Goal: Entertainment & Leisure: Consume media (video, audio)

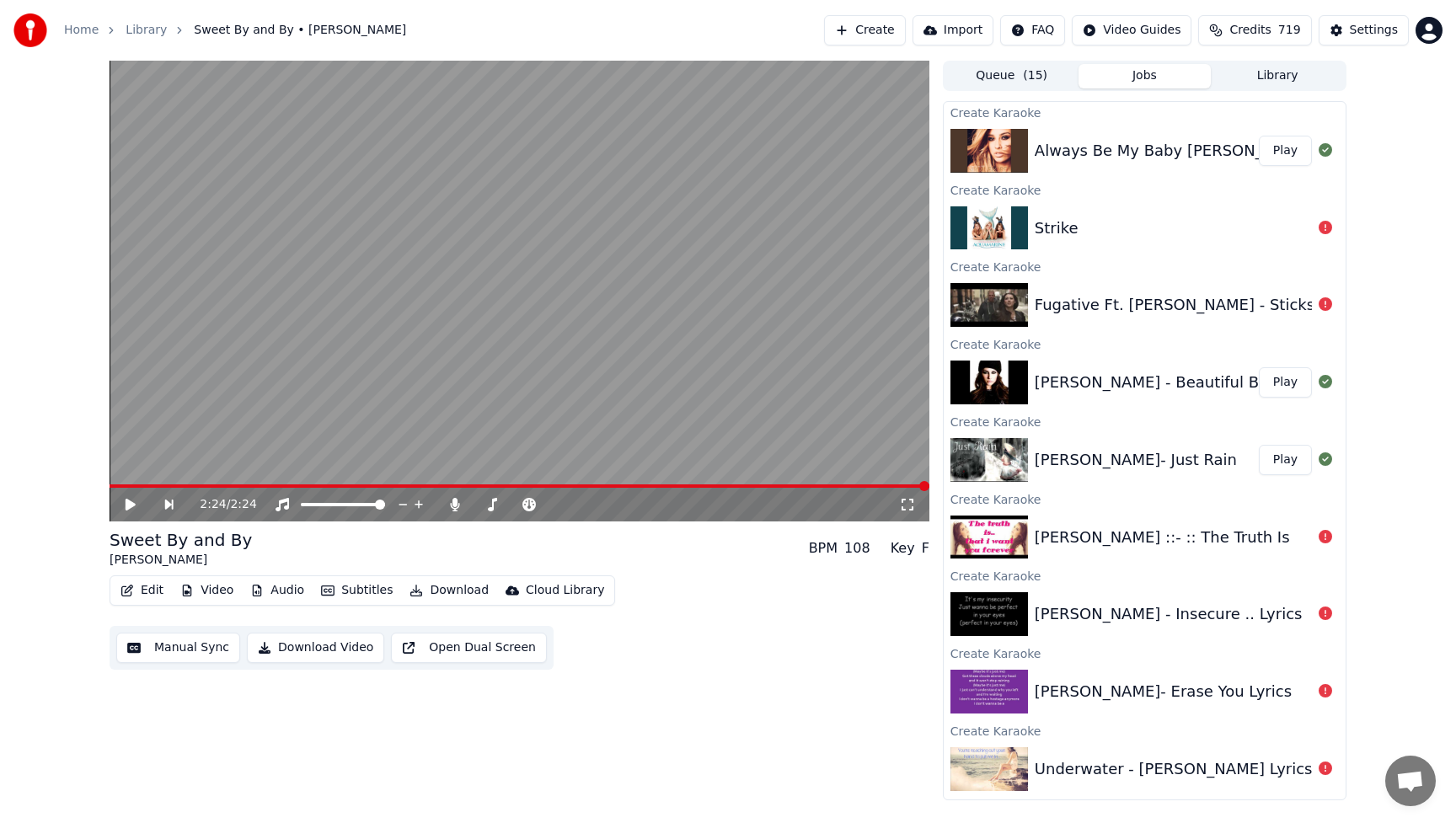
click at [1276, 385] on button "Play" at bounding box center [1285, 382] width 53 height 30
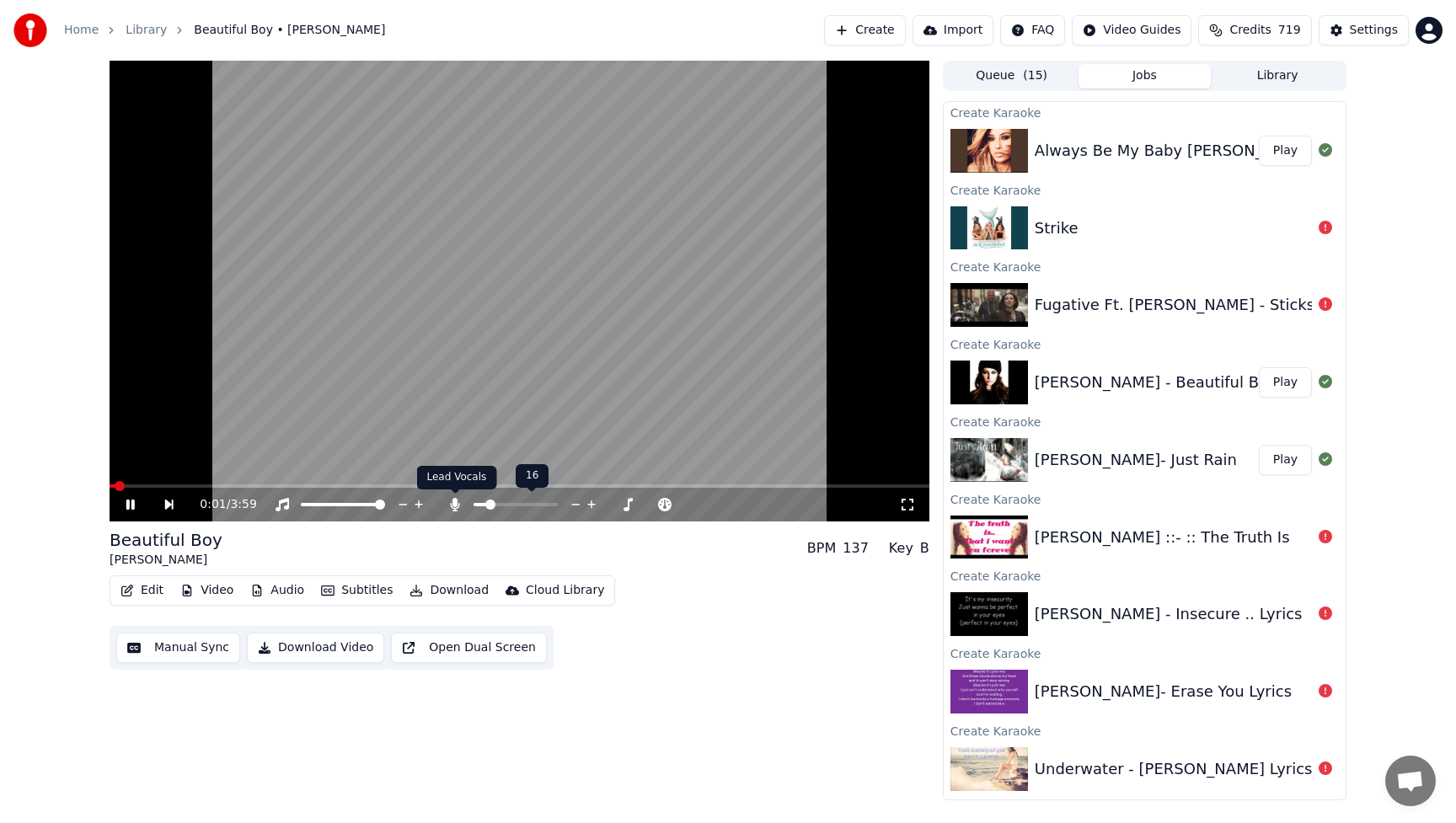
click at [453, 501] on icon at bounding box center [455, 504] width 9 height 13
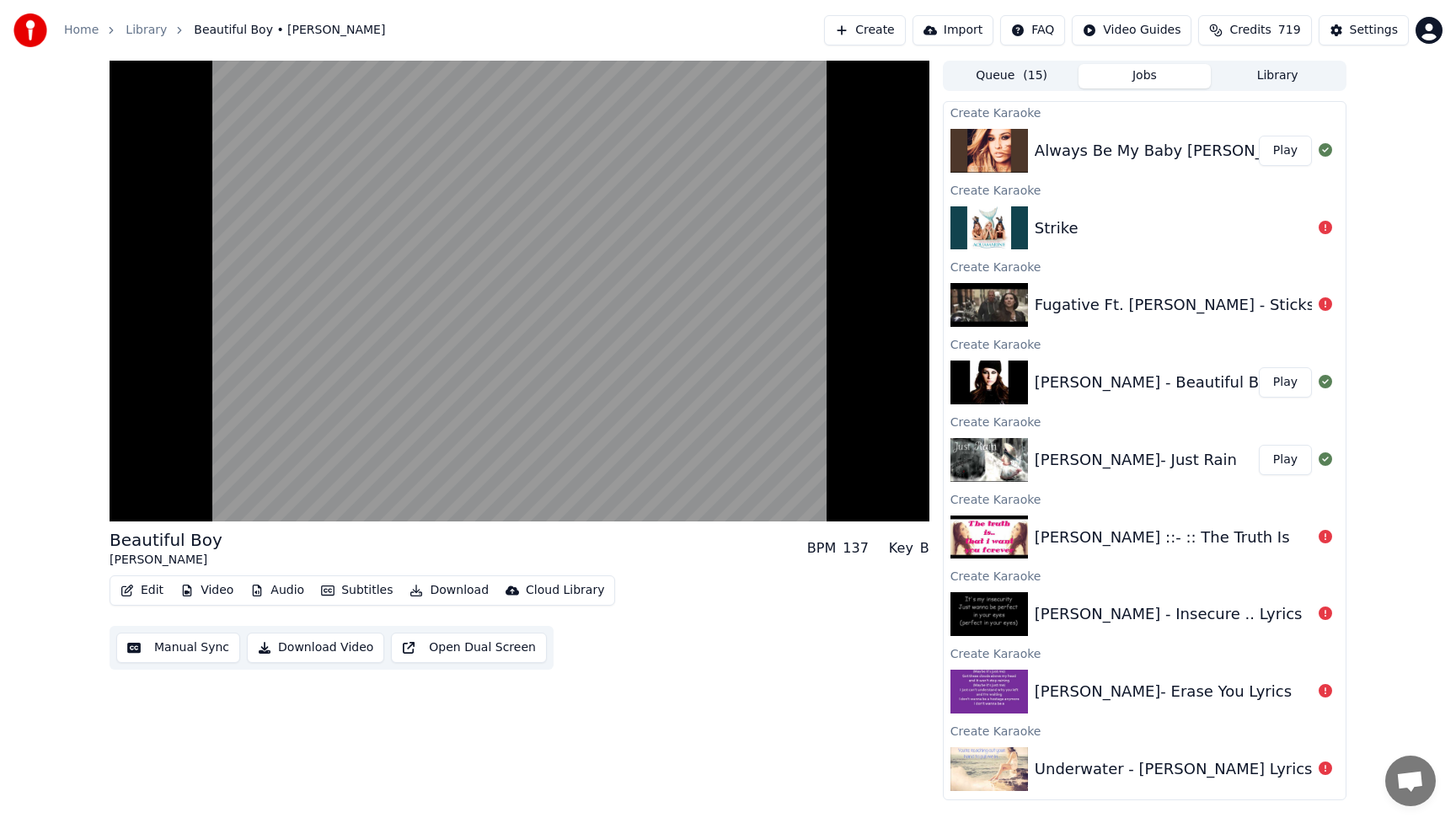
click at [1323, 304] on icon at bounding box center [1324, 304] width 13 height 13
click at [1325, 305] on icon at bounding box center [1324, 304] width 13 height 13
click at [1312, 303] on div at bounding box center [1325, 304] width 27 height 21
click at [1327, 303] on icon at bounding box center [1324, 304] width 13 height 13
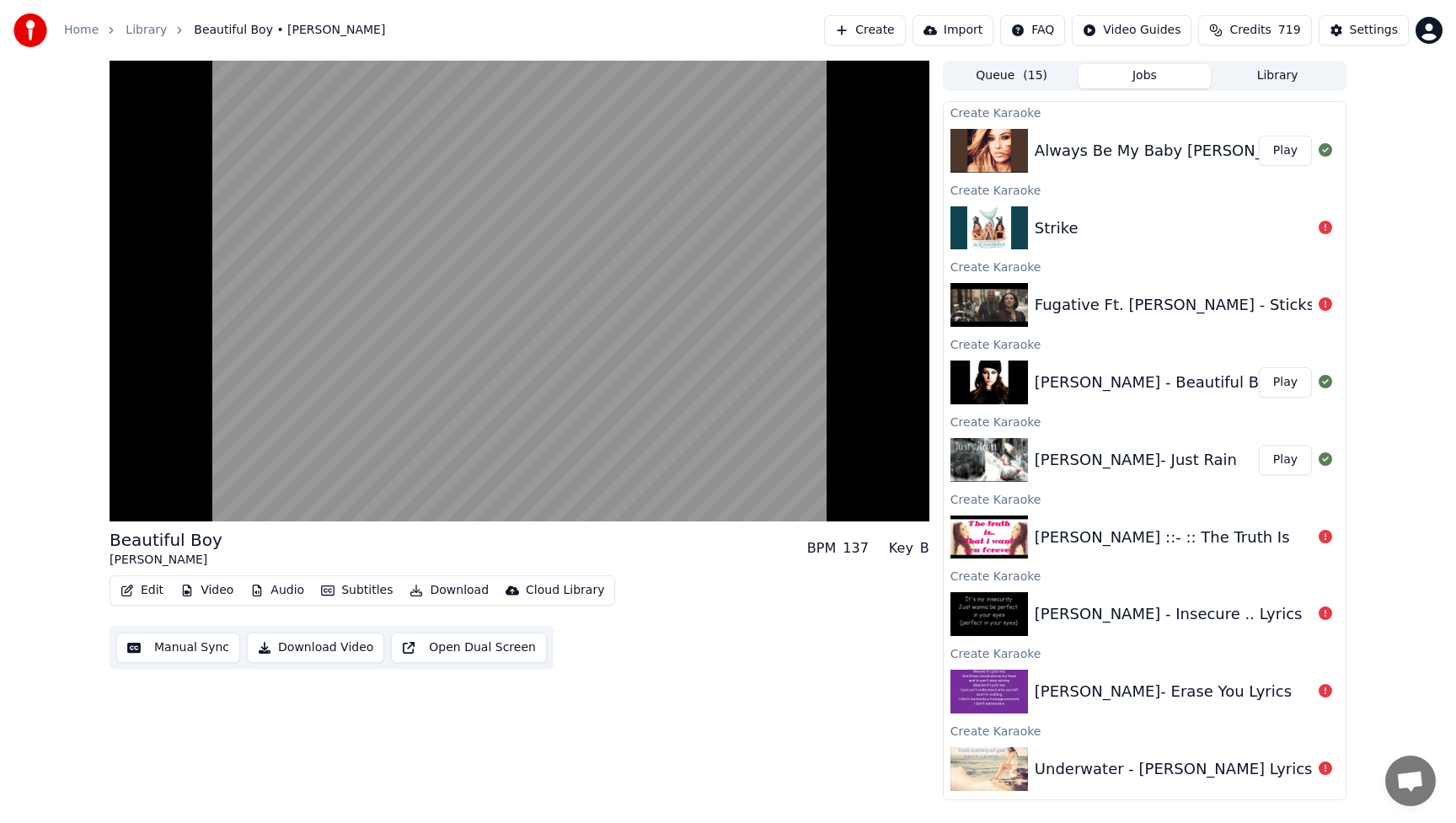
click at [1327, 303] on icon at bounding box center [1324, 304] width 13 height 13
click at [1321, 317] on div "Fugative Ft. [PERSON_NAME] - Sticks and Stones" at bounding box center [1144, 304] width 401 height 57
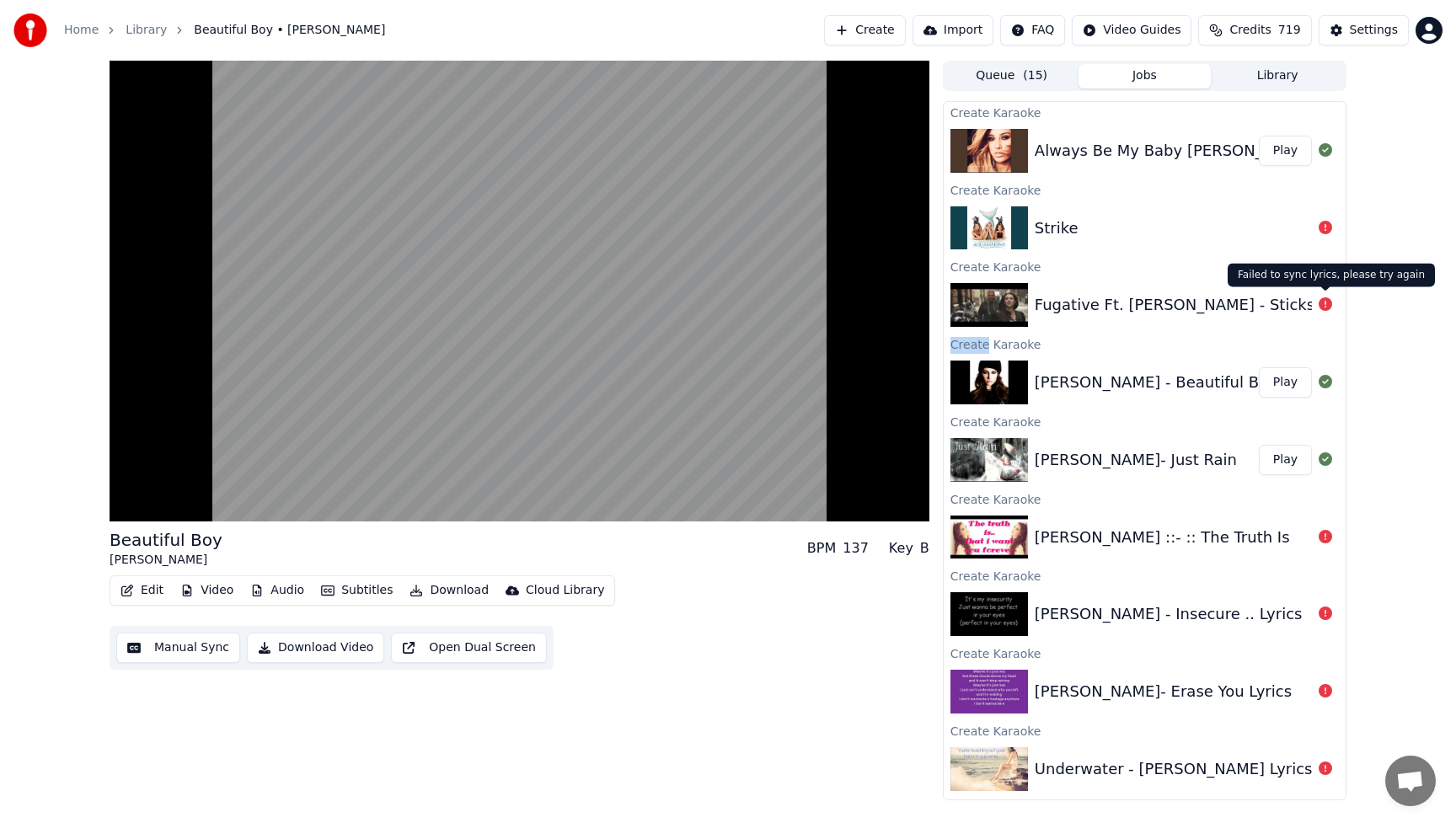
click at [1324, 303] on icon at bounding box center [1324, 304] width 13 height 13
click at [1323, 231] on icon at bounding box center [1324, 227] width 13 height 13
click at [1322, 239] on div "Strike" at bounding box center [1144, 228] width 401 height 57
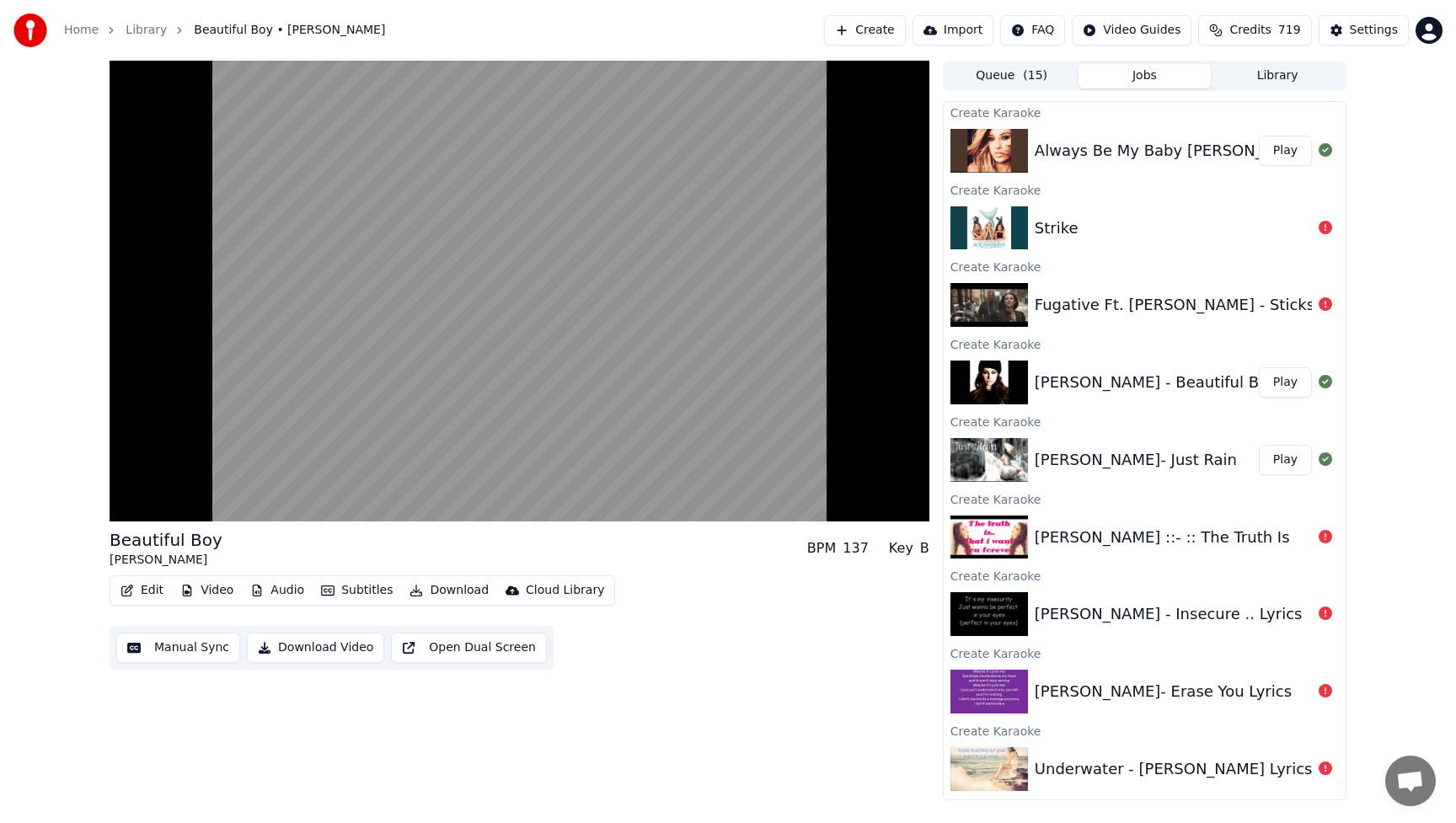
click at [1322, 239] on div "Strike" at bounding box center [1144, 228] width 401 height 57
click at [1328, 229] on icon at bounding box center [1324, 227] width 13 height 13
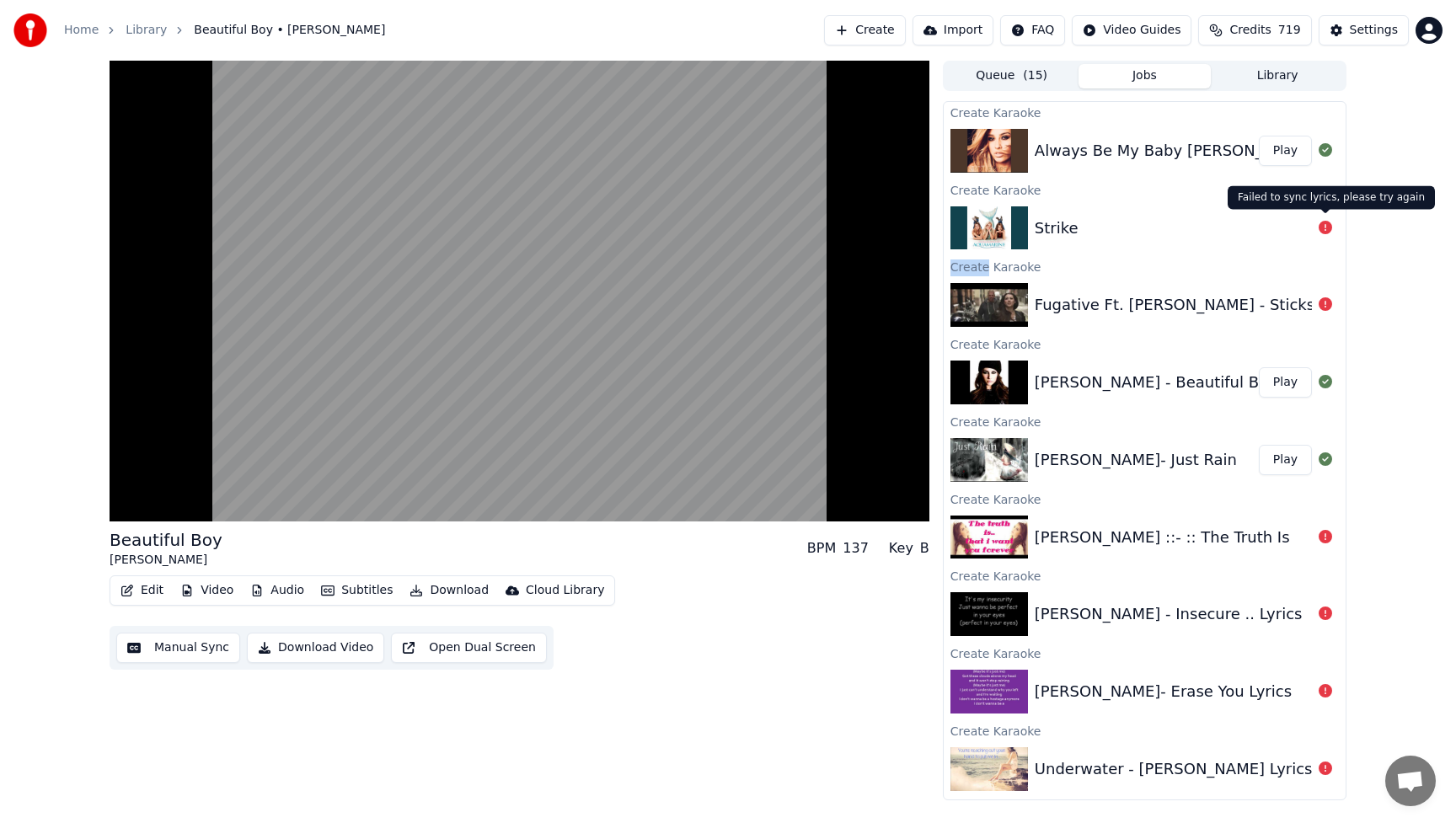
click at [1318, 228] on icon at bounding box center [1324, 227] width 13 height 13
click at [1323, 228] on icon at bounding box center [1324, 227] width 13 height 13
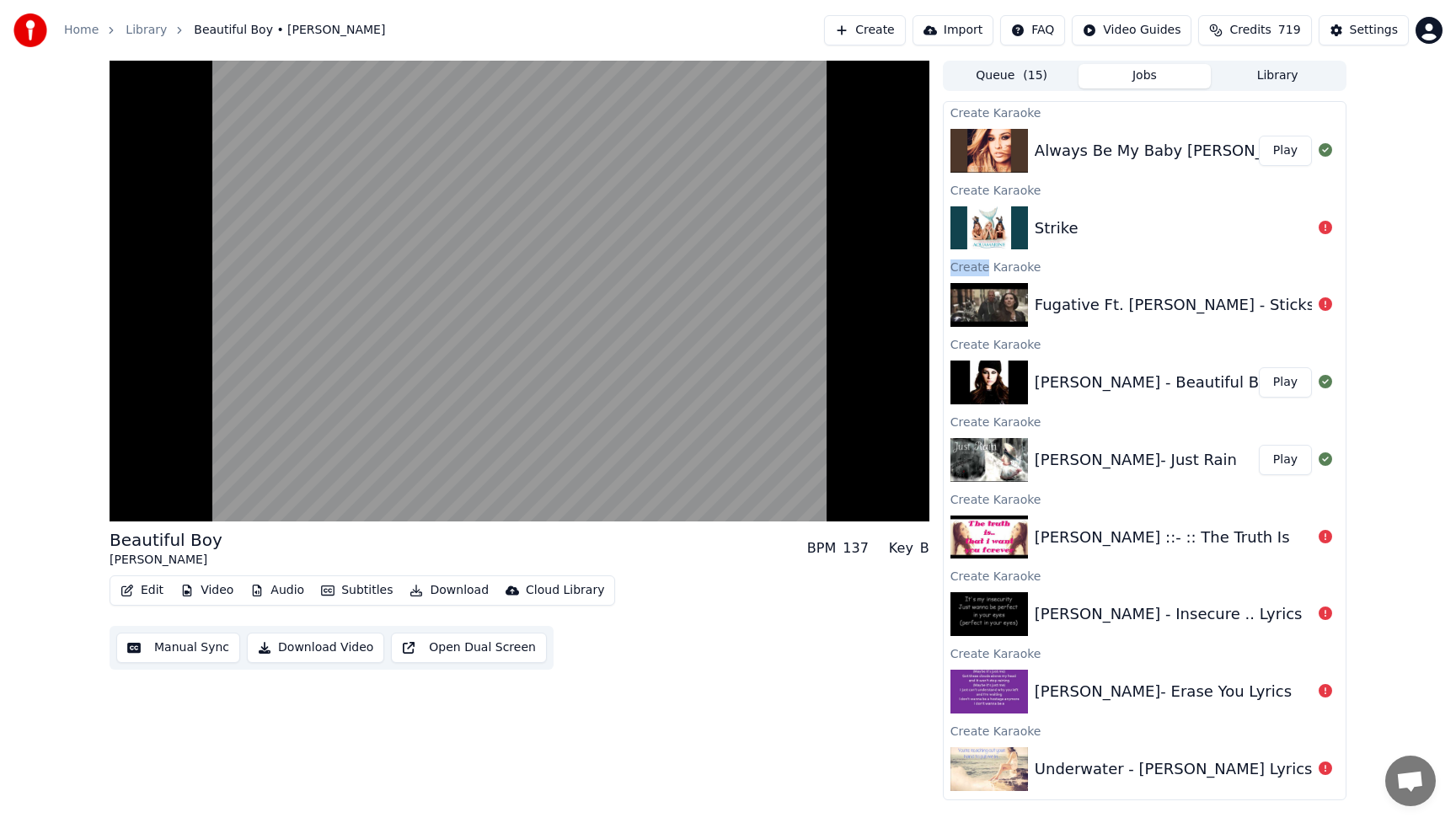
click at [1323, 228] on icon at bounding box center [1324, 227] width 13 height 13
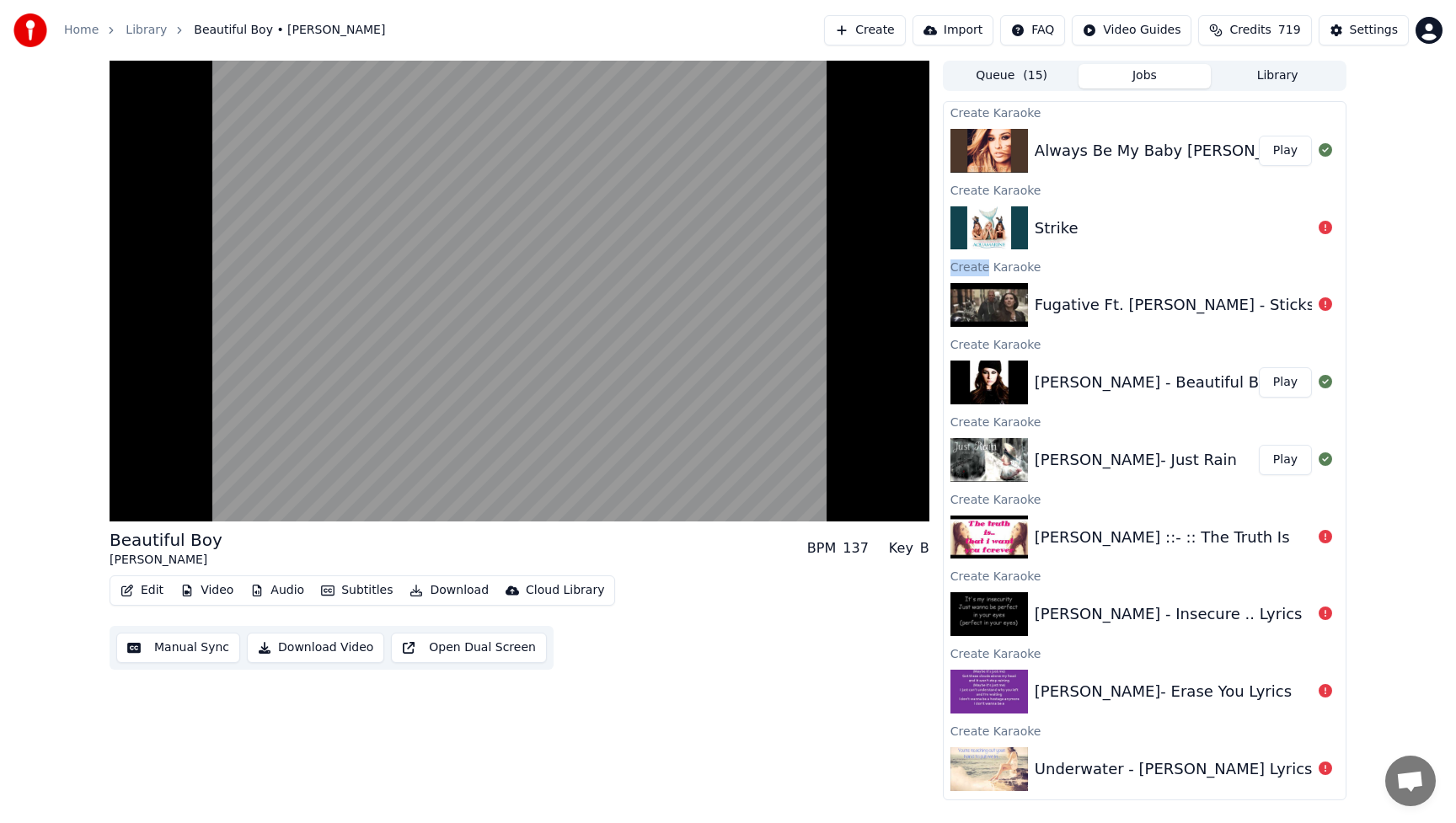
click at [1323, 228] on icon at bounding box center [1324, 227] width 13 height 13
click at [1182, 246] on div "Strike" at bounding box center [1144, 228] width 401 height 57
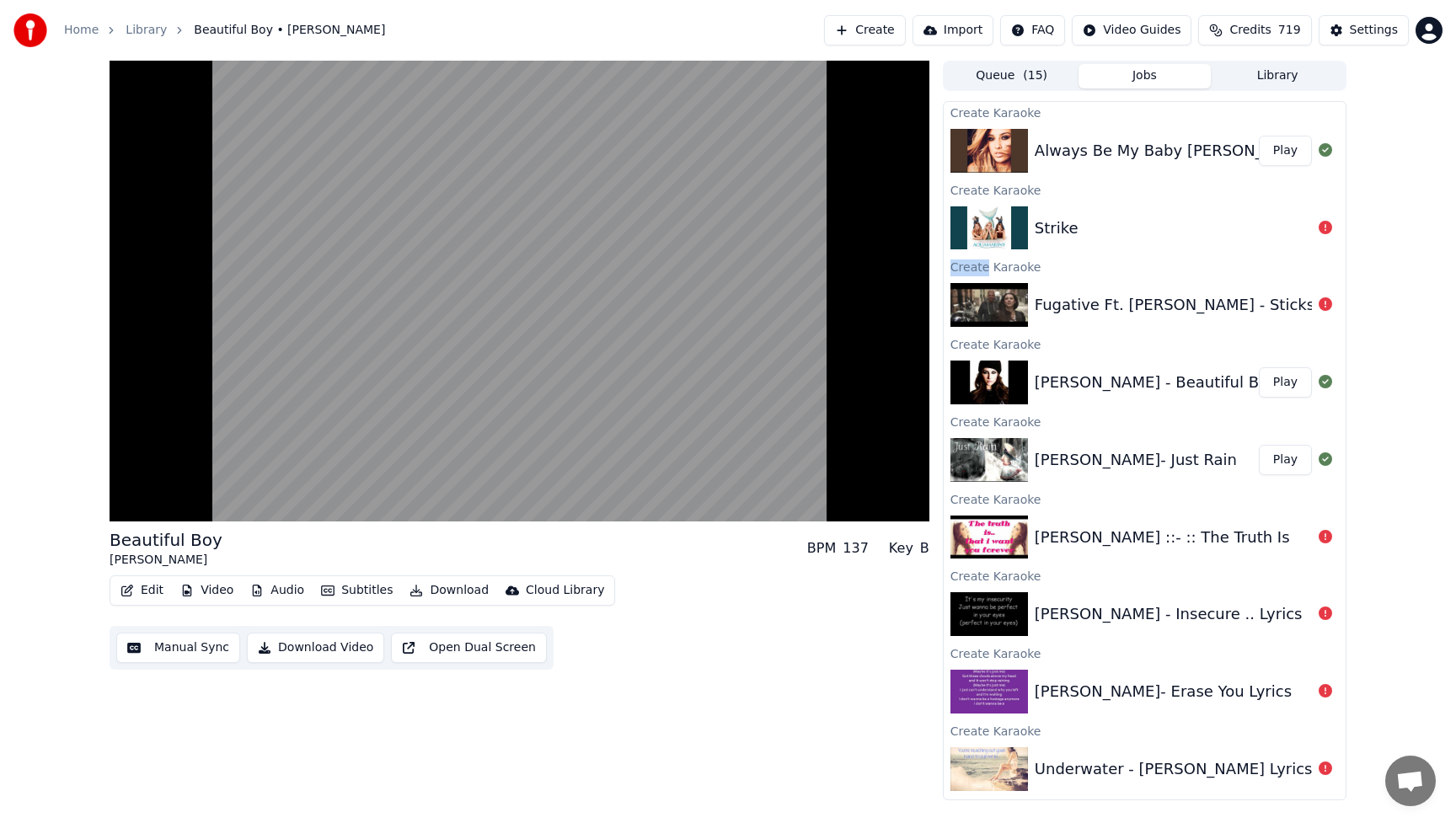
click at [1182, 246] on div "Strike" at bounding box center [1144, 228] width 401 height 57
click at [1031, 228] on div at bounding box center [992, 227] width 84 height 44
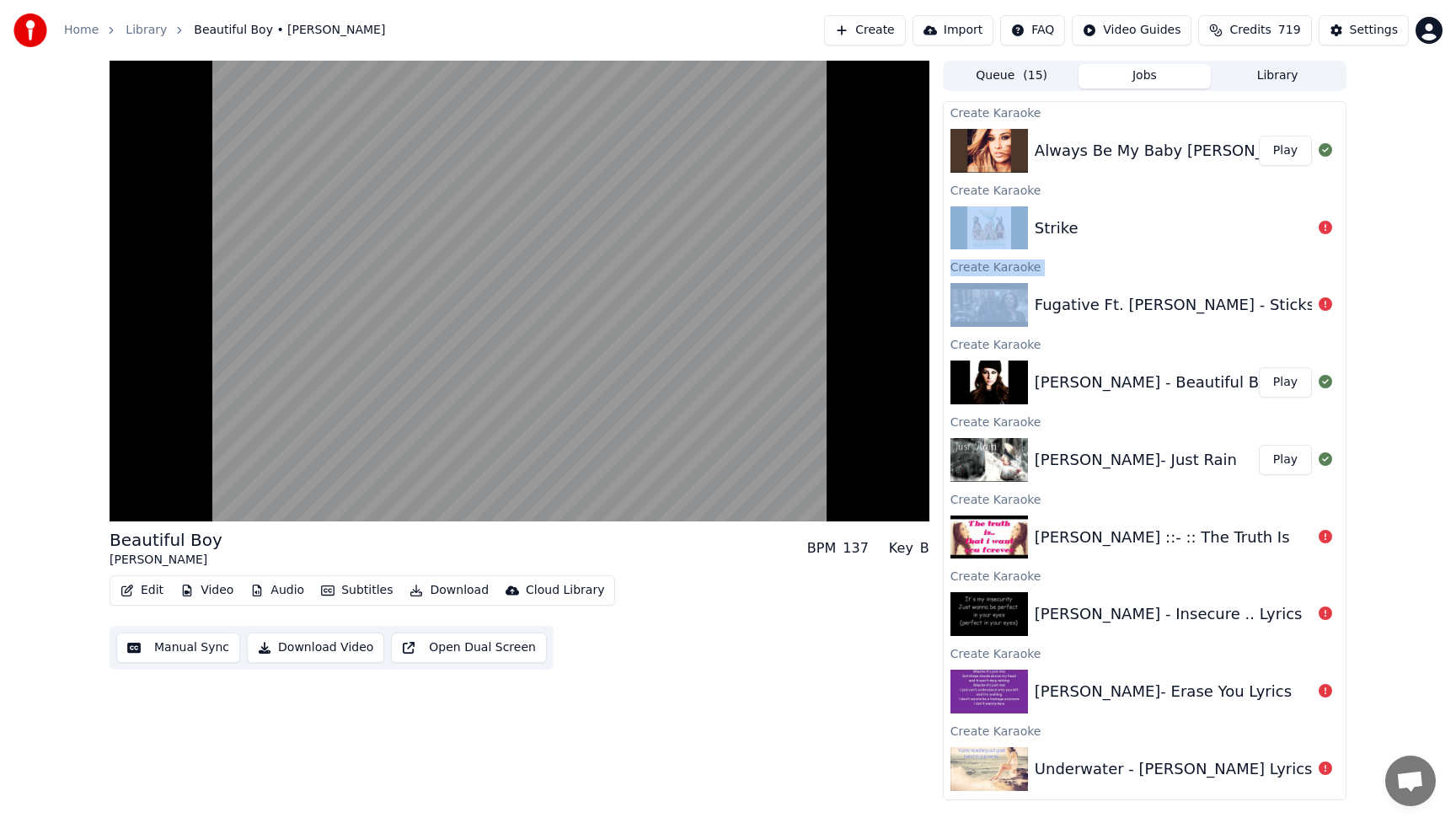
click at [1038, 227] on div "Strike" at bounding box center [1144, 228] width 401 height 57
click at [1038, 227] on div "Strike" at bounding box center [1056, 228] width 44 height 23
click at [1211, 369] on div "[PERSON_NAME] - Beautiful Boy Play" at bounding box center [1144, 382] width 401 height 57
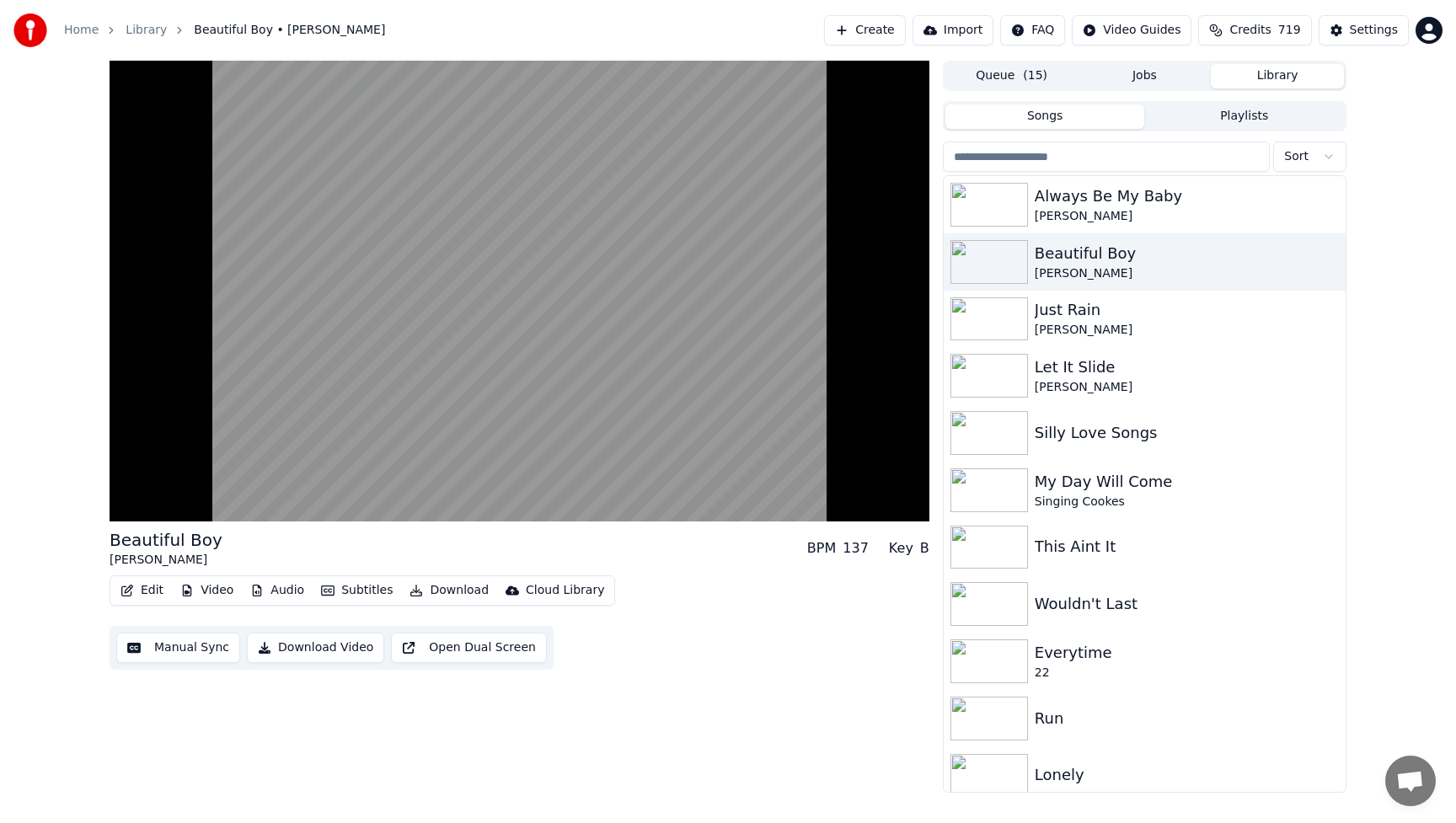
click at [1295, 79] on button "Library" at bounding box center [1277, 75] width 134 height 24
click at [1078, 359] on div "Let It Slide" at bounding box center [1178, 367] width 288 height 23
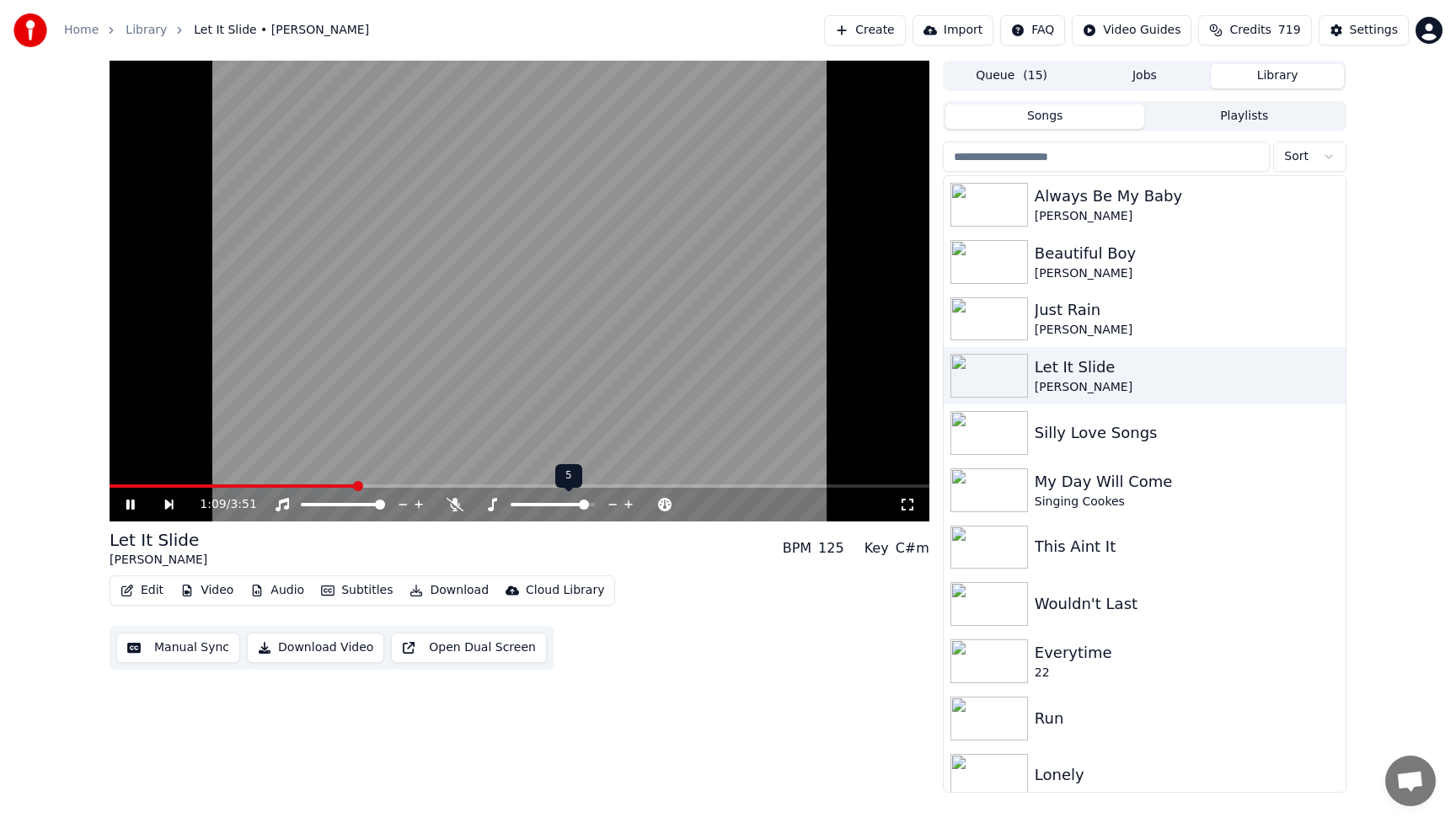
click at [608, 503] on icon at bounding box center [613, 504] width 16 height 17
click at [611, 264] on video at bounding box center [519, 291] width 820 height 460
click at [1040, 767] on div "Lonely" at bounding box center [1178, 775] width 288 height 23
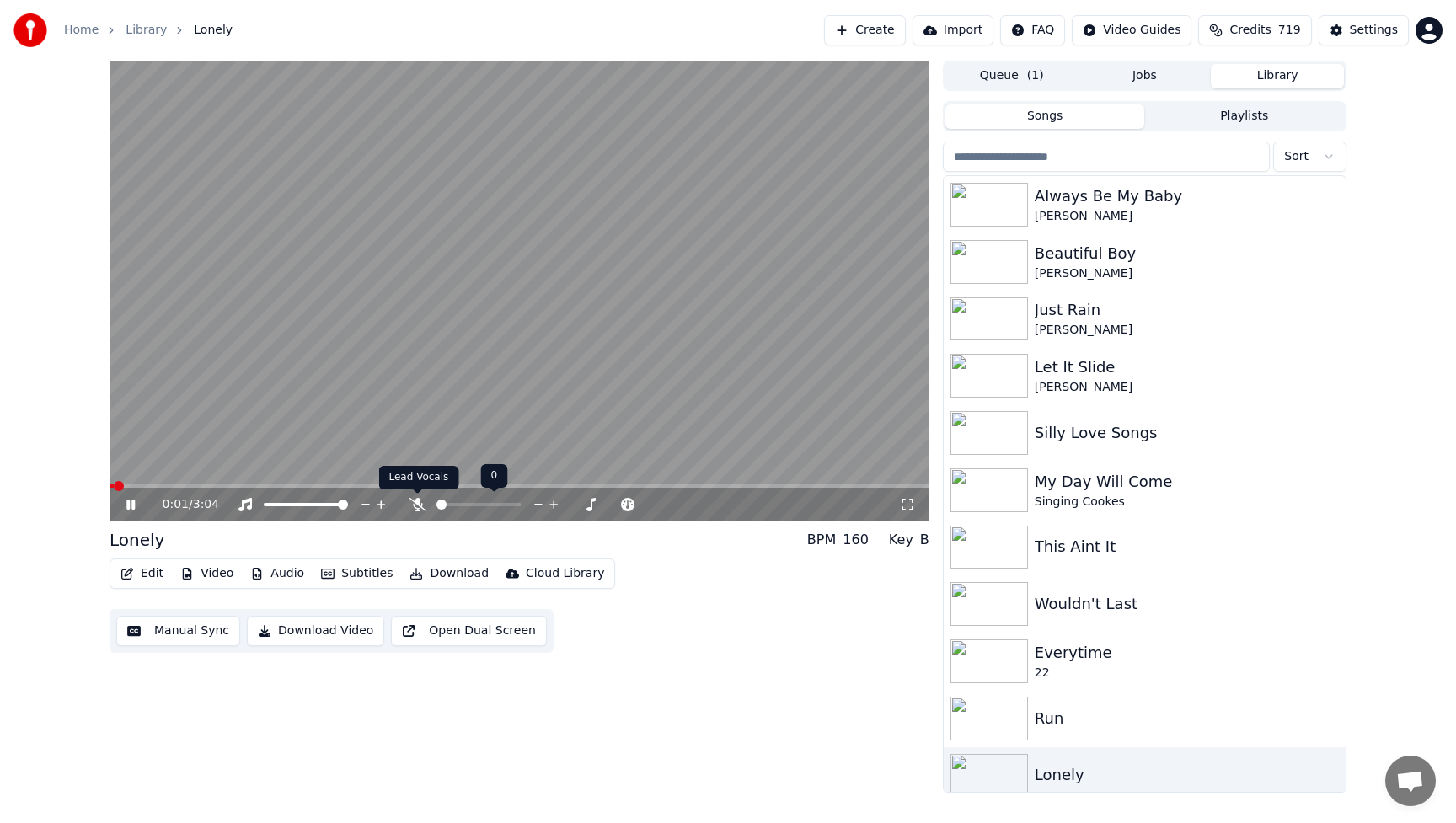
click at [418, 506] on icon at bounding box center [418, 504] width 17 height 13
click at [593, 500] on icon at bounding box center [591, 504] width 16 height 17
click at [577, 502] on icon at bounding box center [576, 504] width 16 height 17
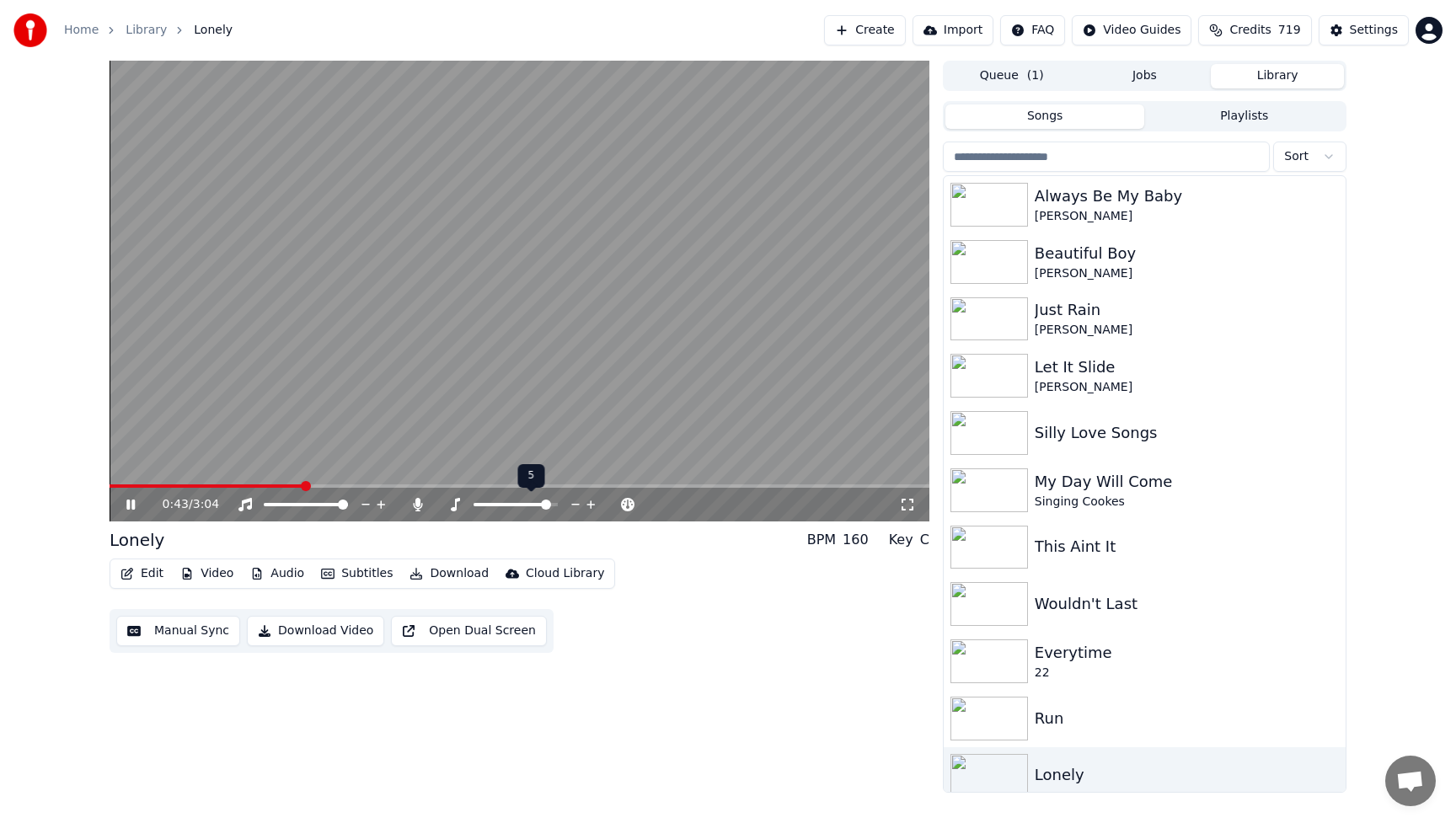
click at [577, 502] on icon at bounding box center [576, 504] width 16 height 17
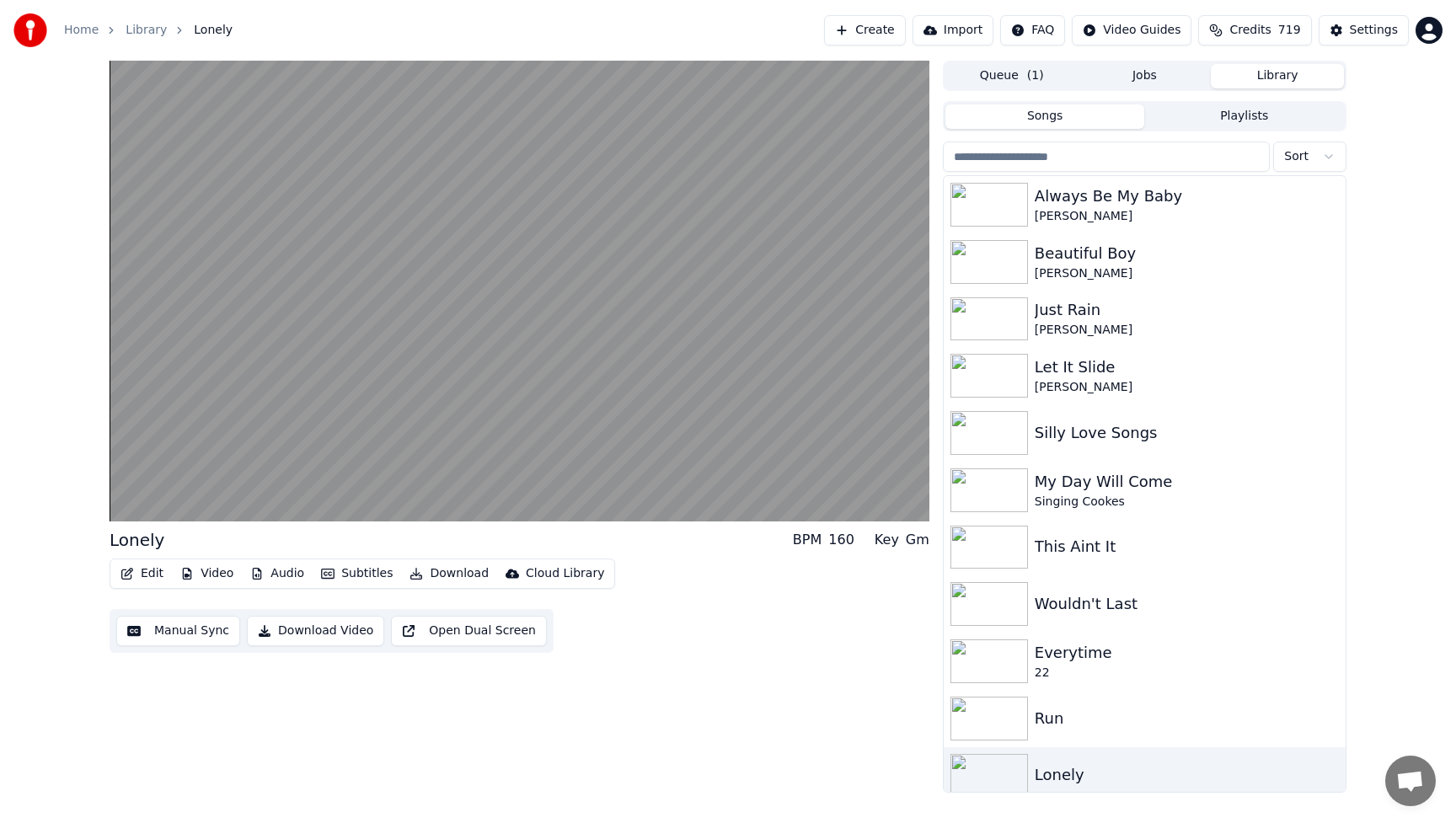
click at [179, 415] on video at bounding box center [519, 291] width 820 height 460
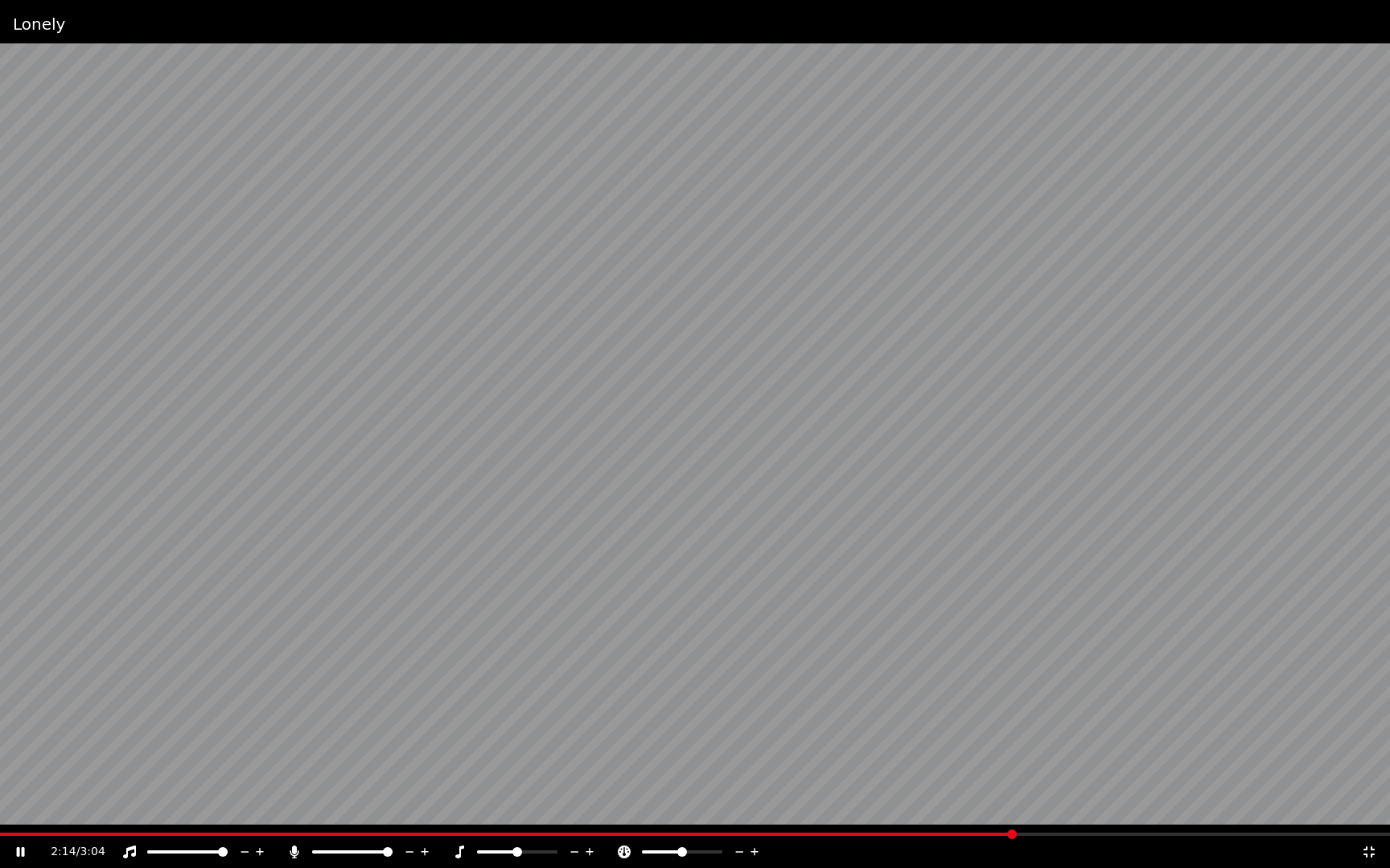
click at [344, 461] on video at bounding box center [695, 434] width 1390 height 868
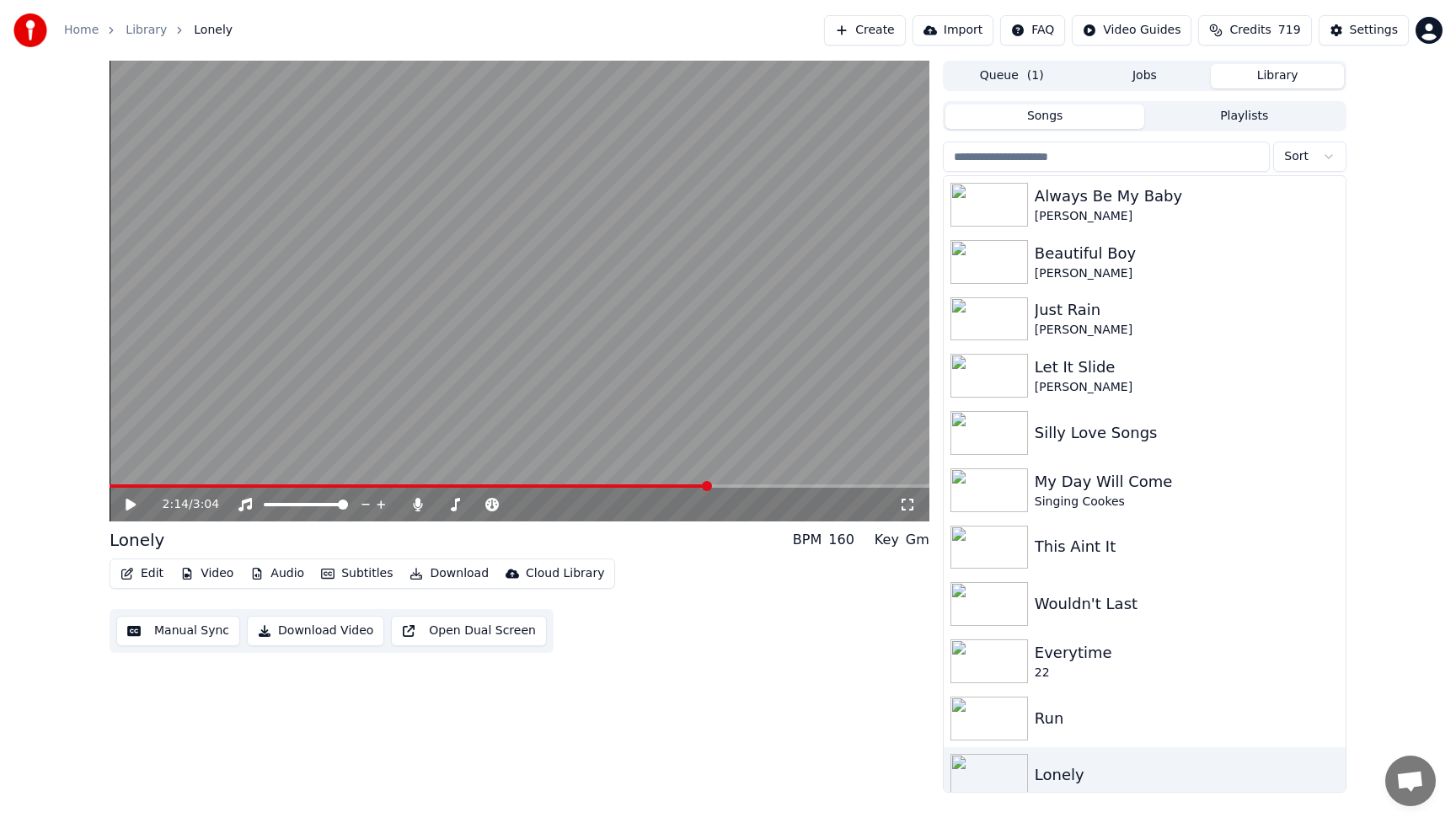
click at [626, 308] on video at bounding box center [519, 291] width 820 height 460
click at [1125, 767] on div "Lonely" at bounding box center [1178, 775] width 288 height 23
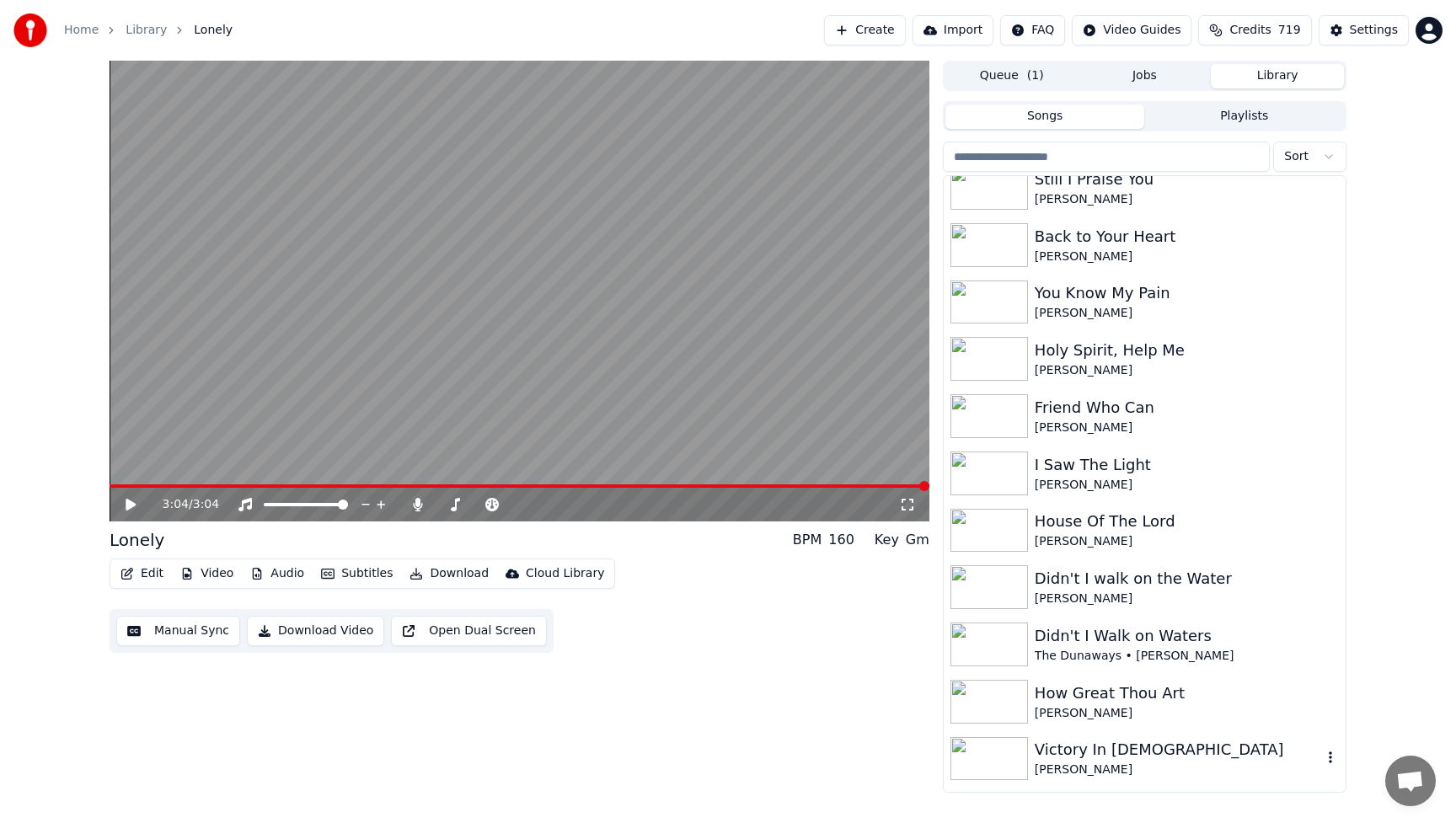
scroll to position [909, 0]
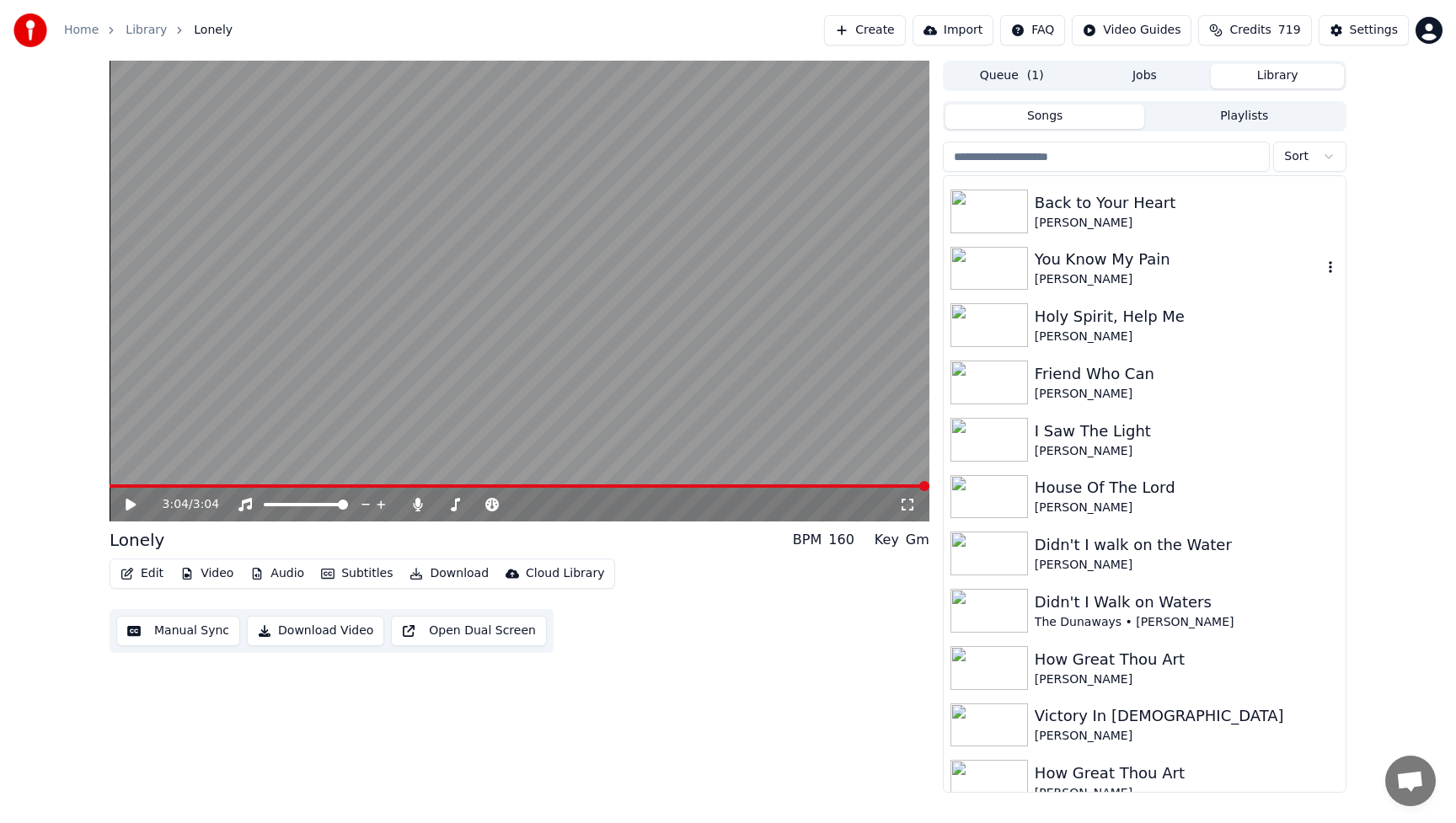
click at [1116, 271] on div "[PERSON_NAME]" at bounding box center [1178, 279] width 288 height 17
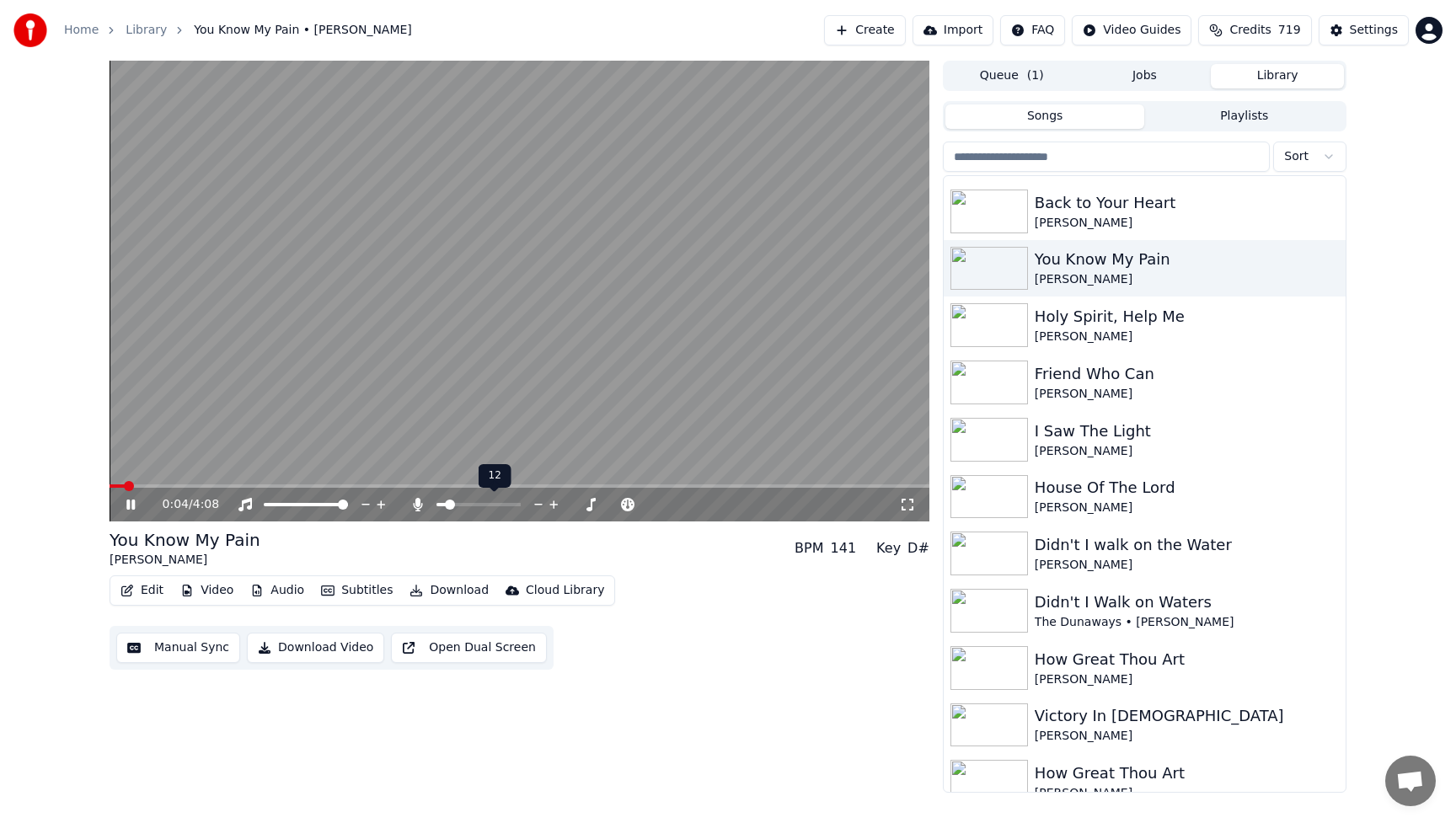
click at [445, 504] on span at bounding box center [441, 504] width 10 height 4
click at [418, 503] on icon at bounding box center [418, 504] width 9 height 13
click at [113, 485] on span at bounding box center [111, 486] width 4 height 4
click at [129, 505] on icon at bounding box center [130, 504] width 10 height 12
click at [312, 371] on video at bounding box center [519, 291] width 820 height 460
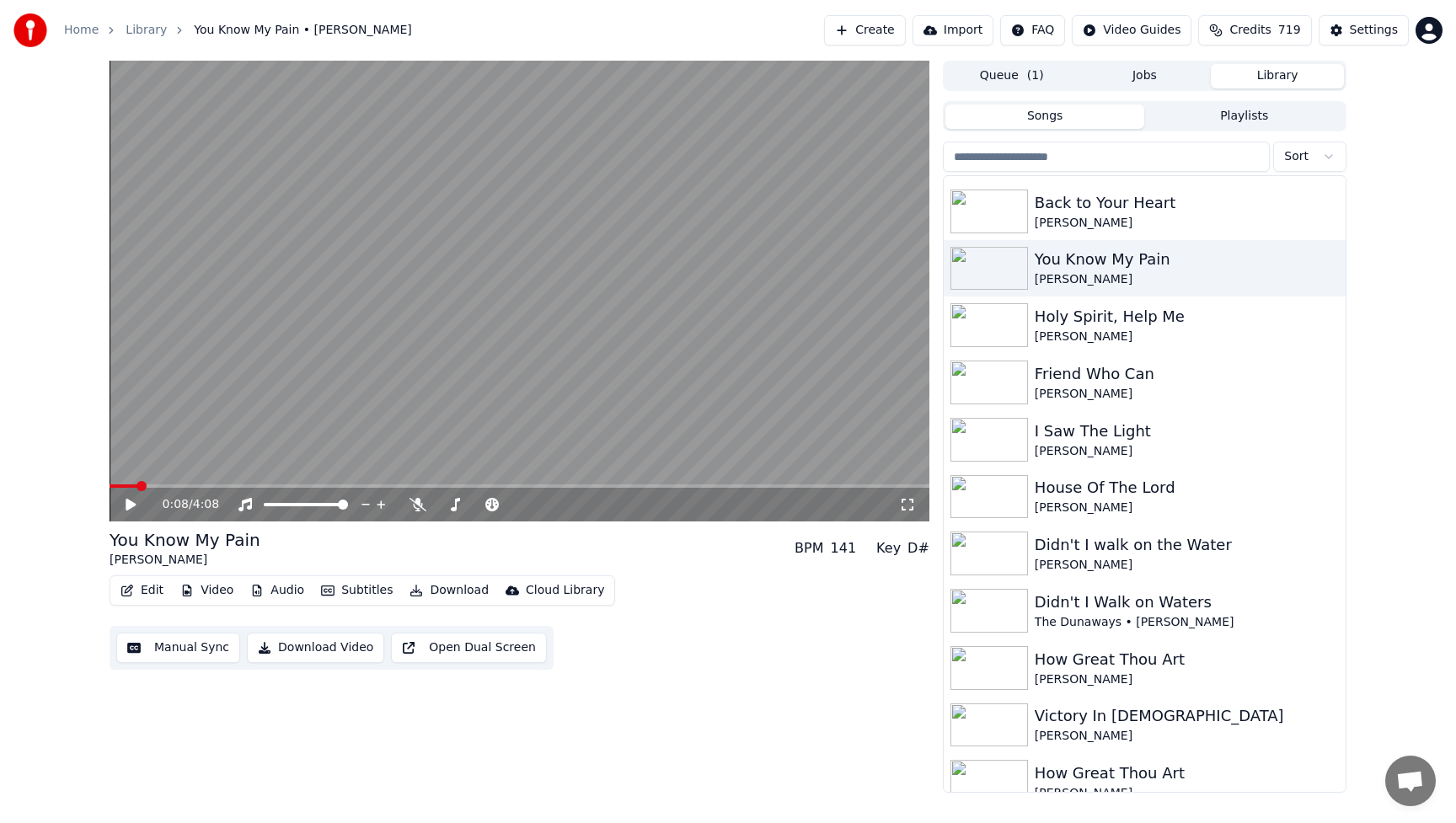
click at [128, 503] on icon at bounding box center [130, 504] width 10 height 12
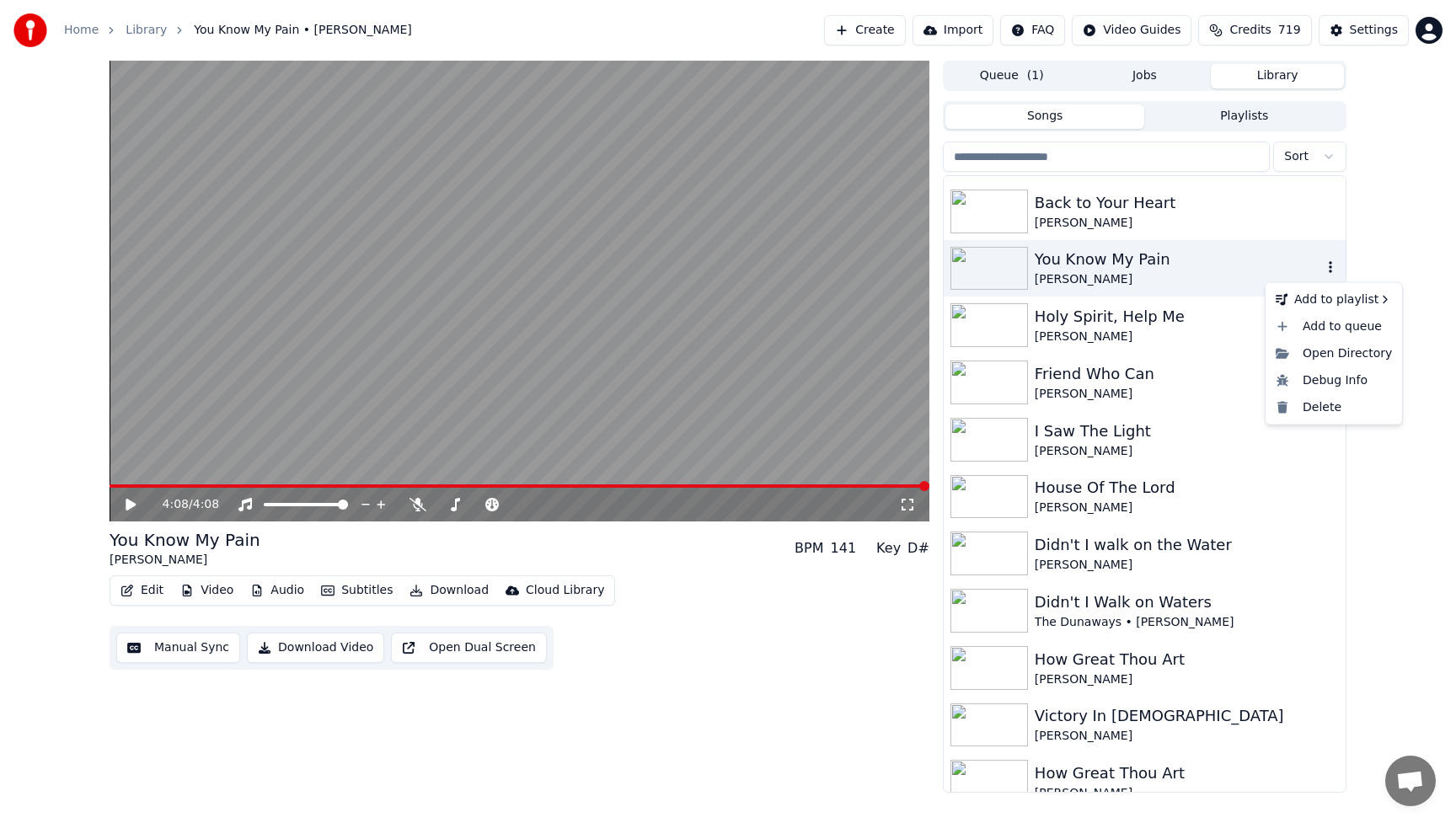
click at [1330, 270] on icon "button" at bounding box center [1330, 267] width 17 height 13
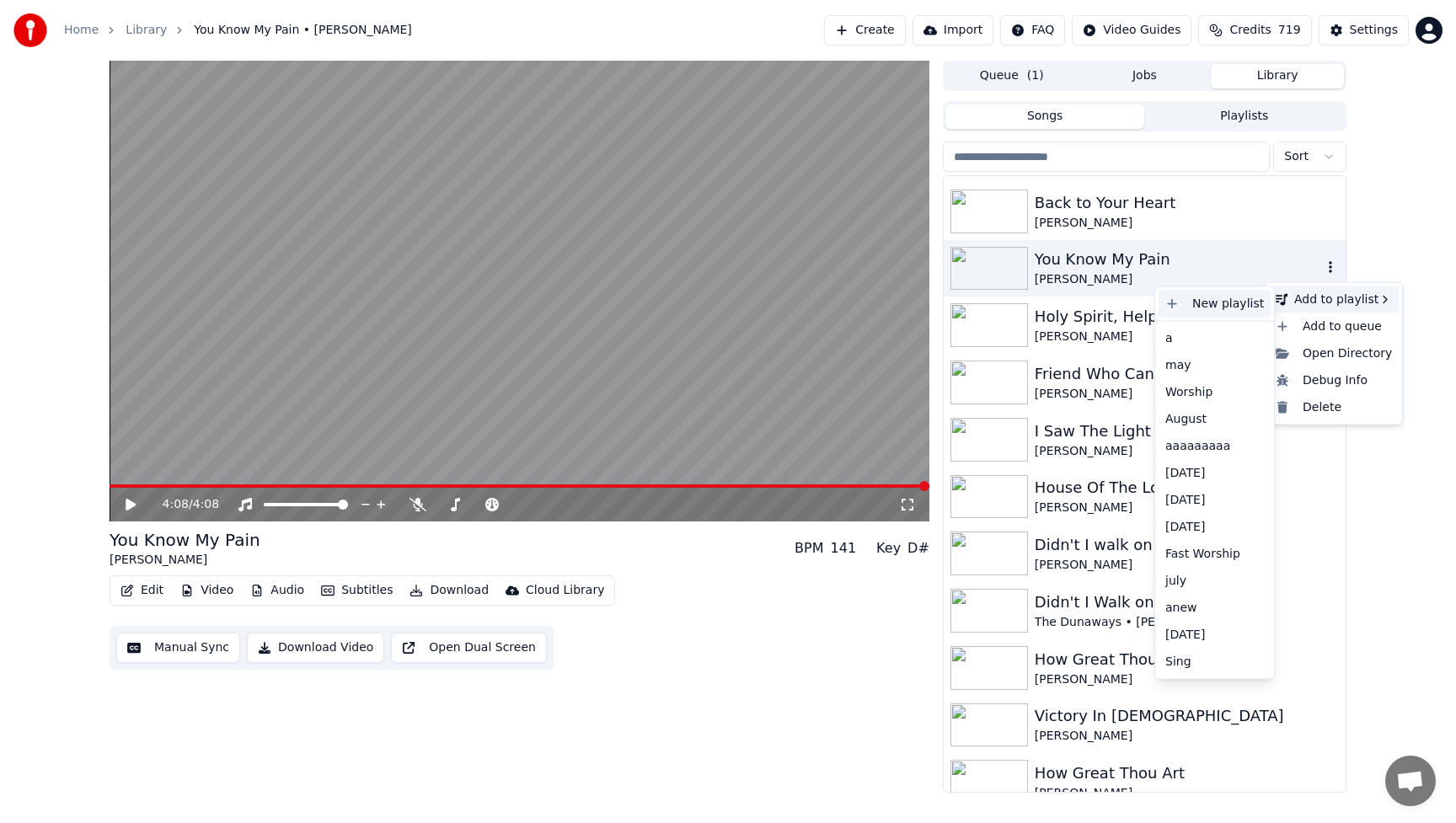
click at [1231, 304] on div "New playlist" at bounding box center [1214, 304] width 112 height 27
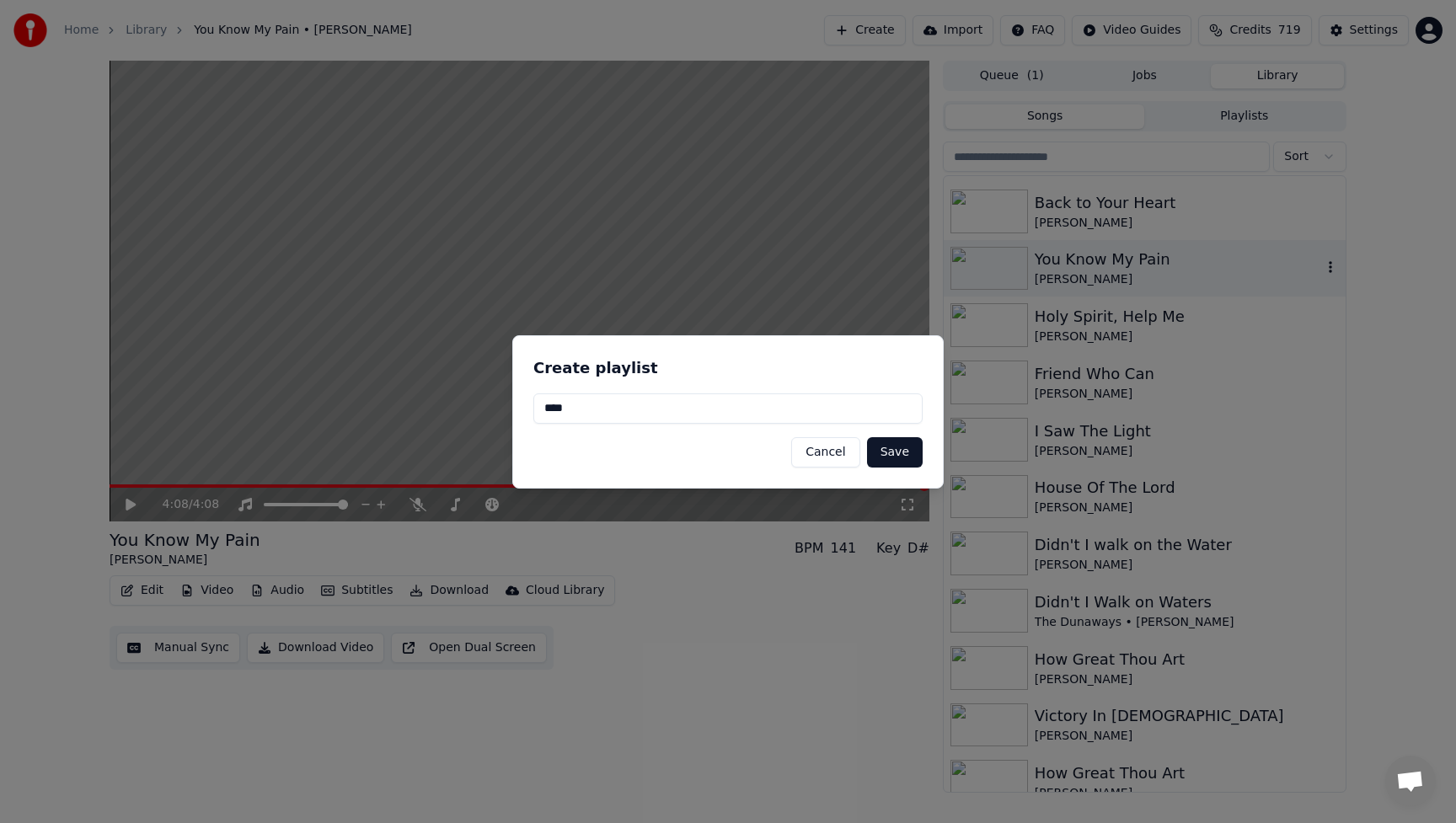
type input "****"
click at [900, 455] on button "Save" at bounding box center [894, 452] width 56 height 30
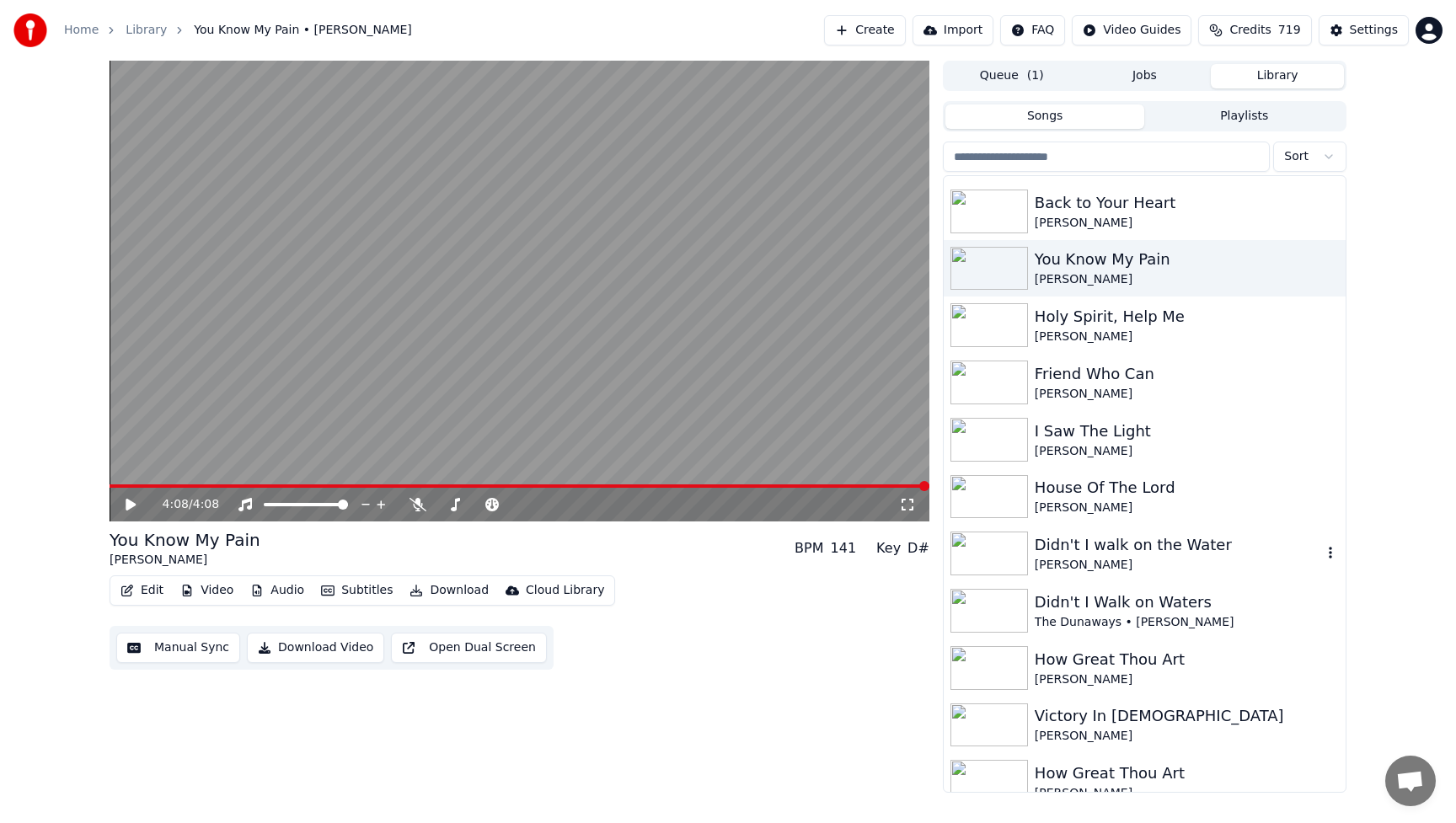
click at [1050, 544] on div "Didn't I walk on the Water" at bounding box center [1178, 544] width 288 height 23
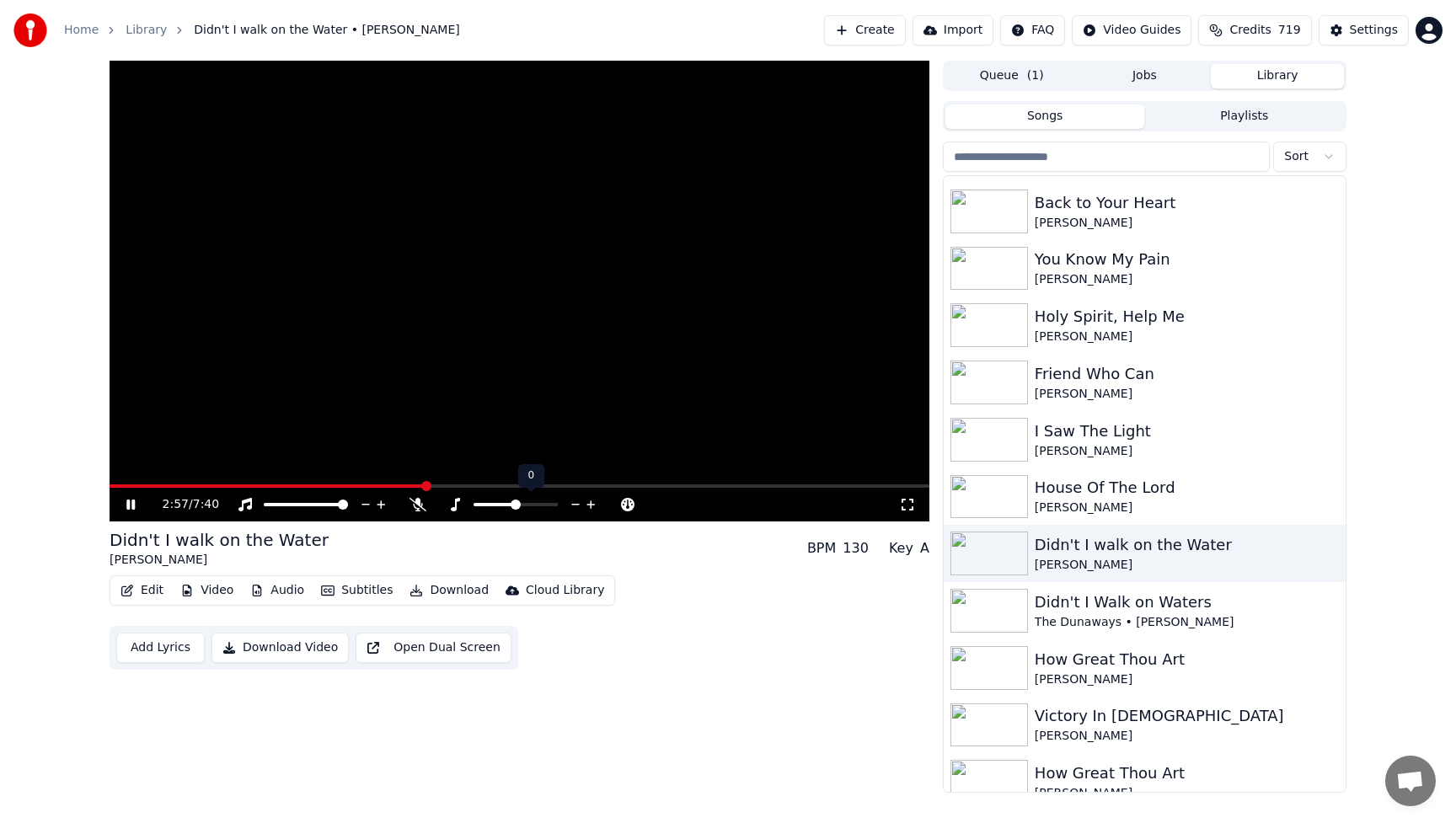
click at [590, 503] on icon at bounding box center [590, 503] width 8 height 8
click at [116, 485] on span at bounding box center [113, 486] width 7 height 4
click at [591, 505] on icon at bounding box center [591, 504] width 16 height 17
click at [461, 592] on button "Download" at bounding box center [448, 590] width 92 height 23
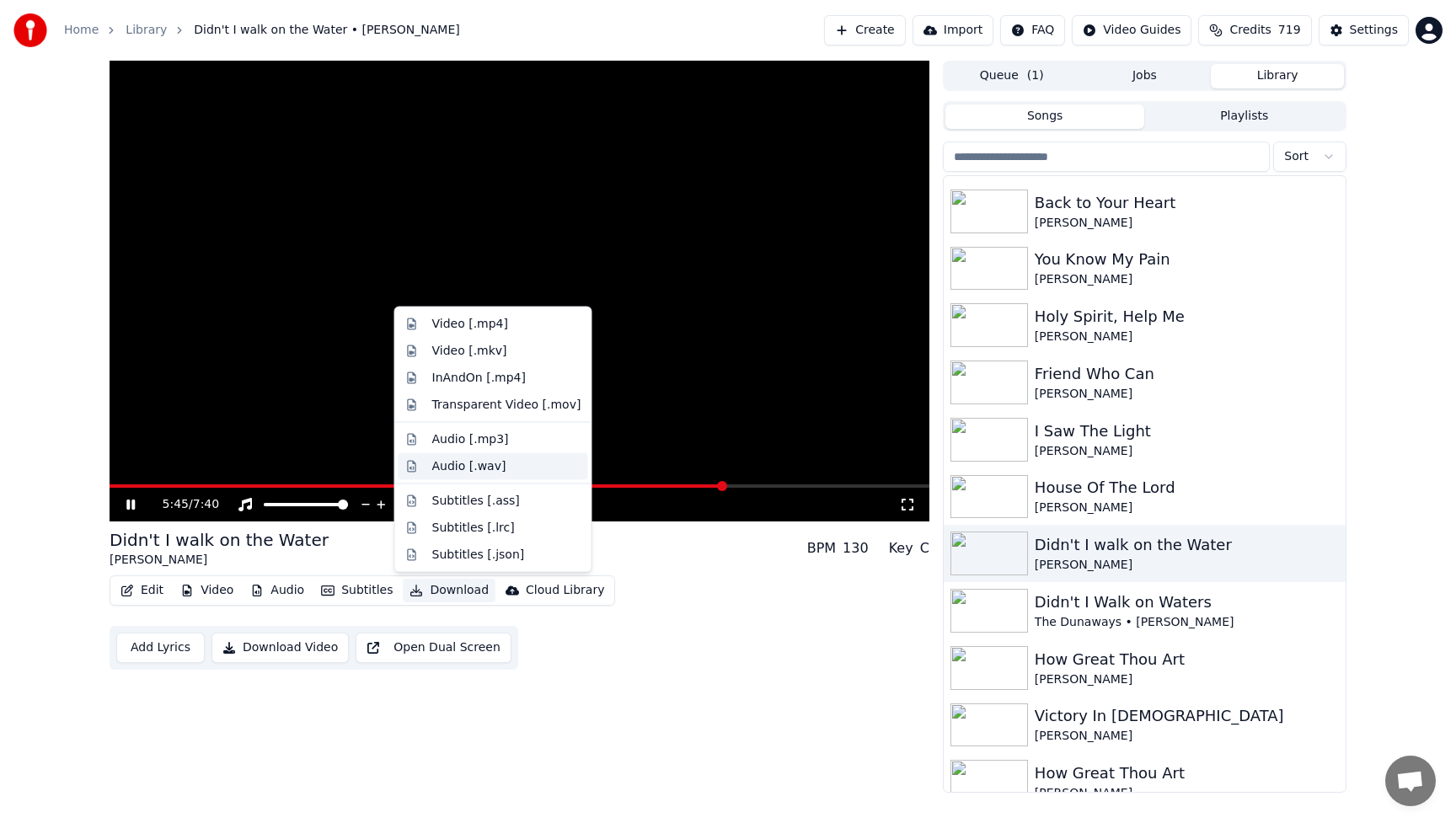
click at [466, 466] on div "Audio [.wav]" at bounding box center [469, 466] width 74 height 17
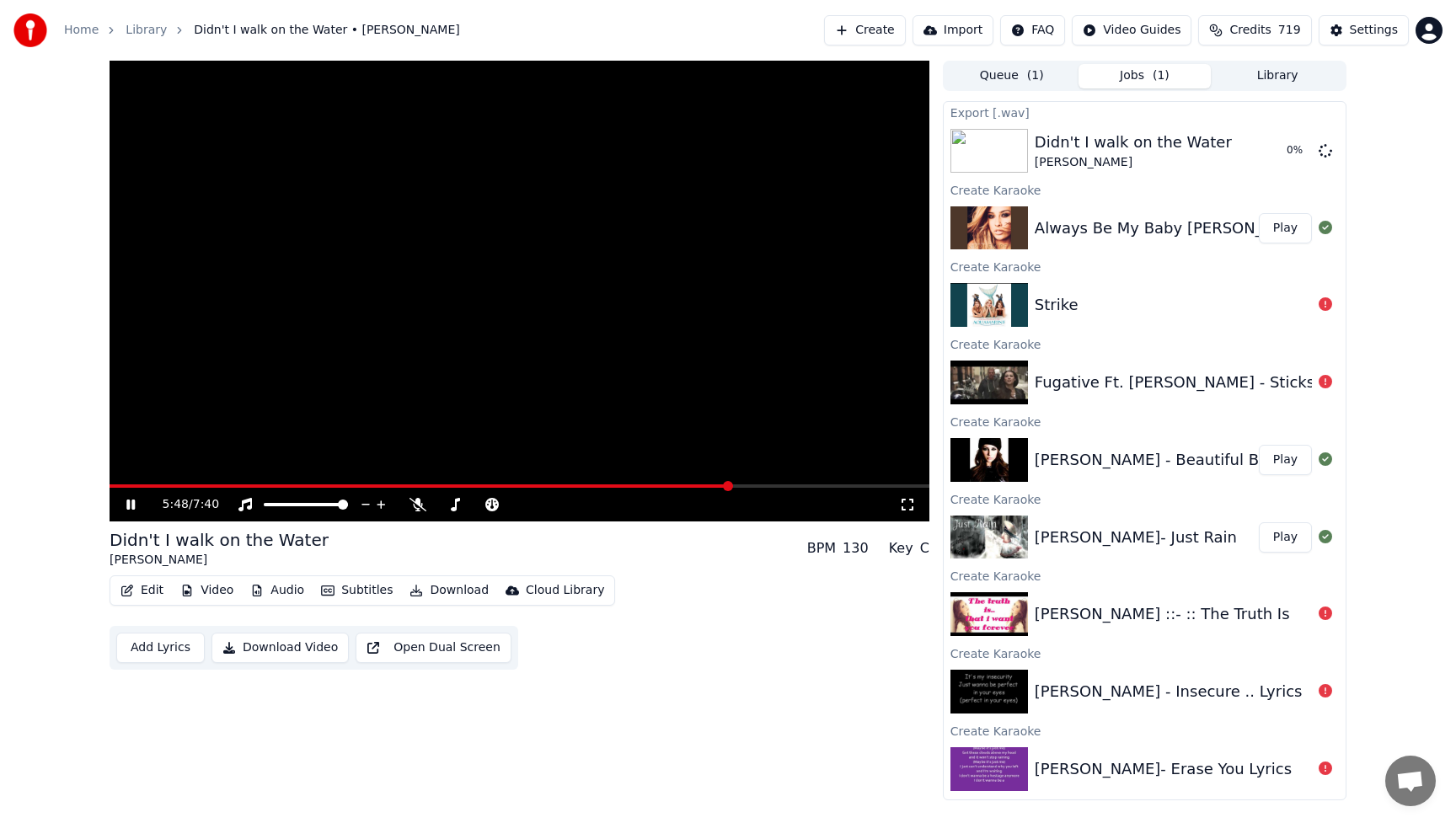
click at [1299, 72] on button "Library" at bounding box center [1277, 75] width 134 height 24
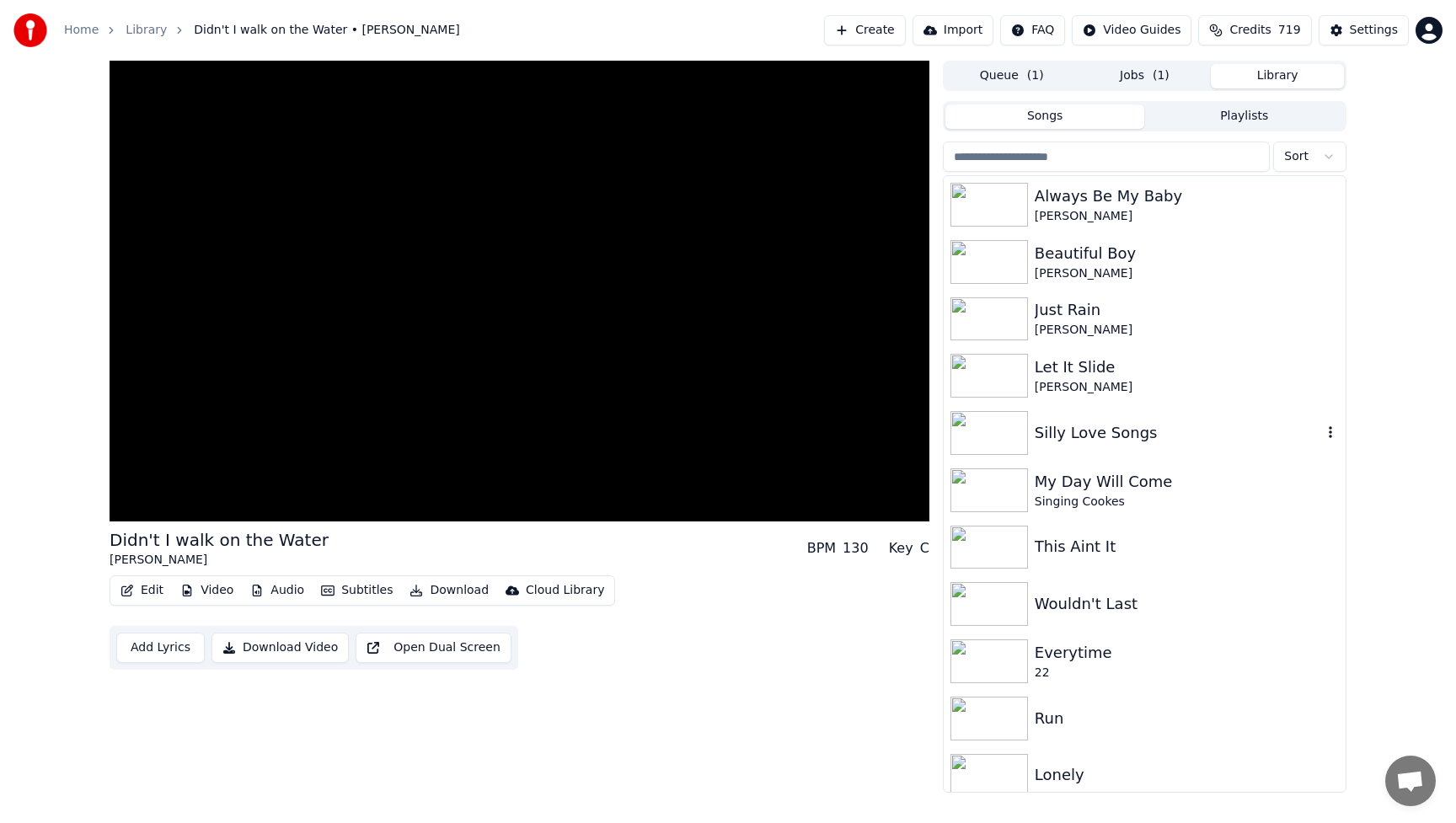
click at [1116, 429] on div "Silly Love Songs" at bounding box center [1178, 433] width 288 height 23
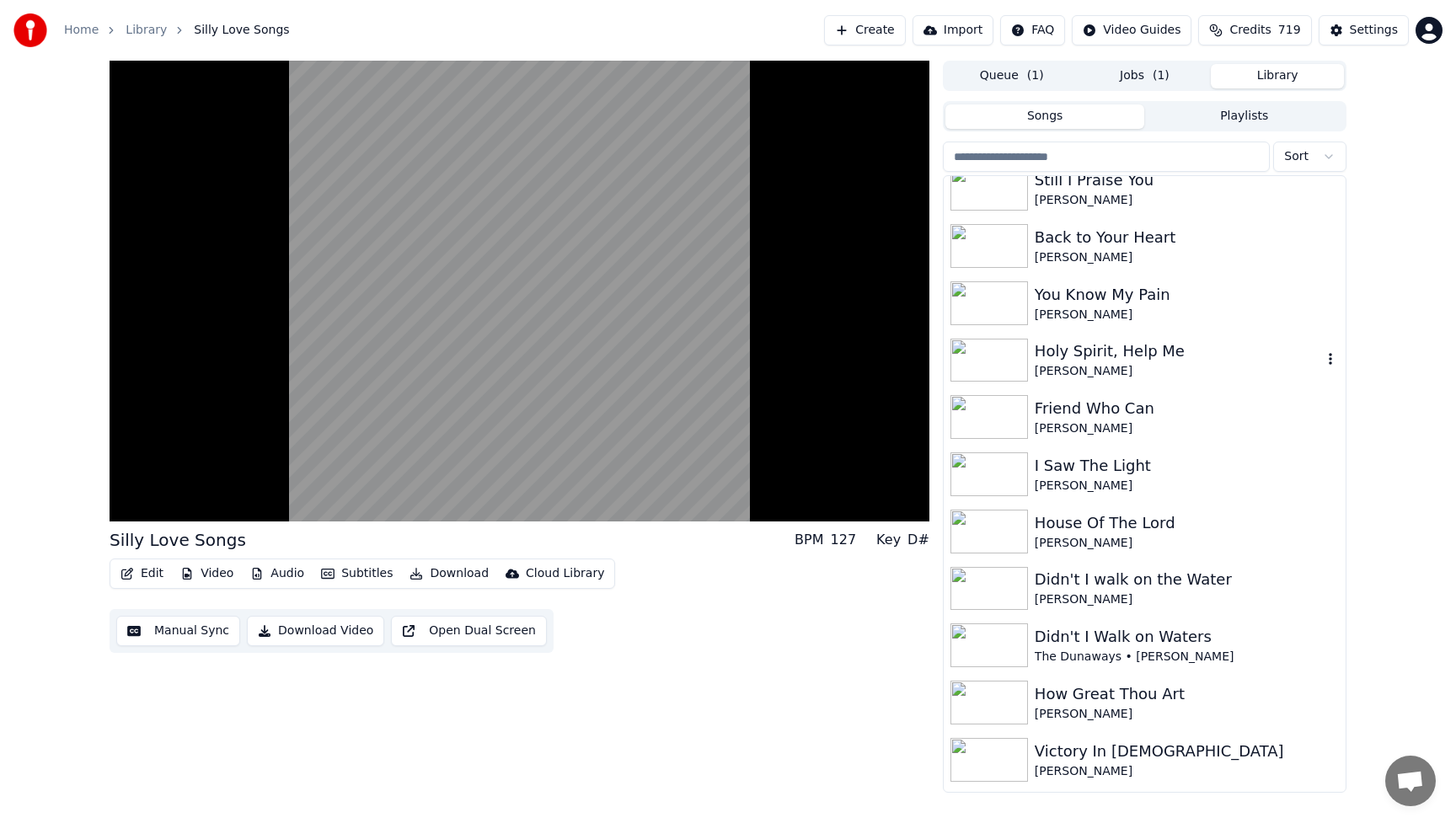
scroll to position [876, 0]
click at [1330, 586] on icon "button" at bounding box center [1331, 586] width 4 height 12
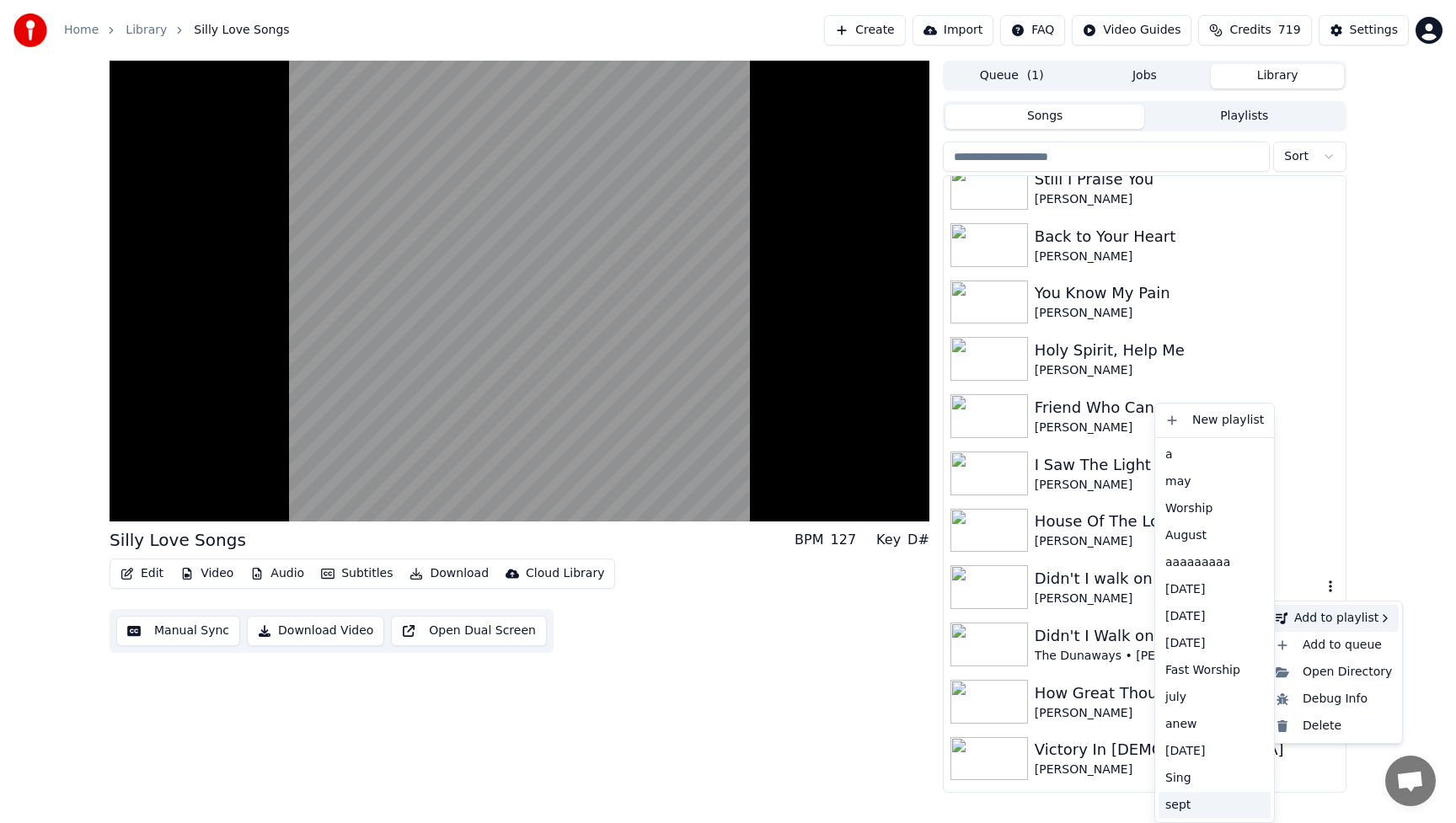
click at [1185, 809] on div "sept" at bounding box center [1214, 805] width 112 height 27
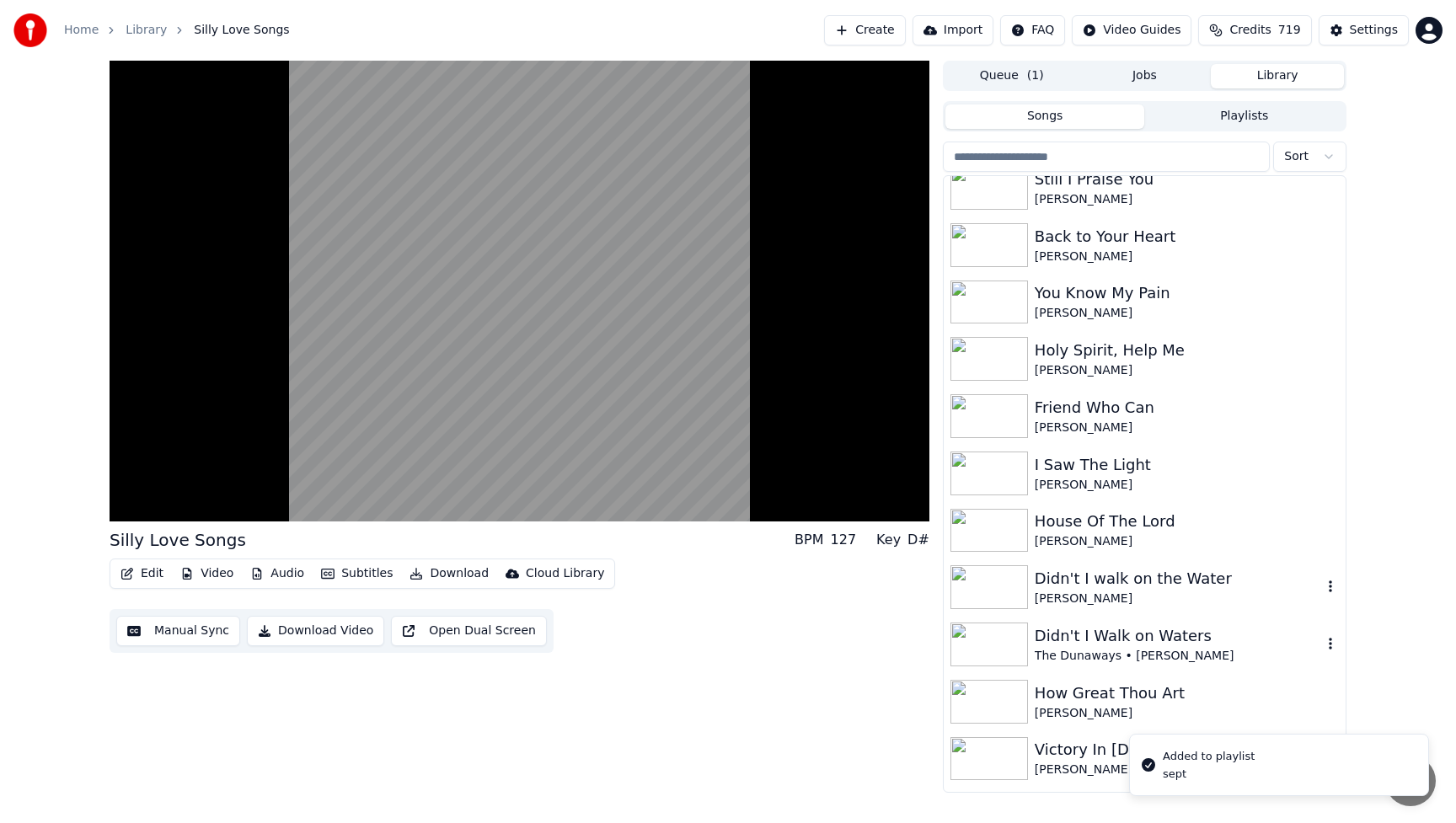
click at [1136, 641] on div "Didn't I Walk on Waters" at bounding box center [1178, 636] width 288 height 23
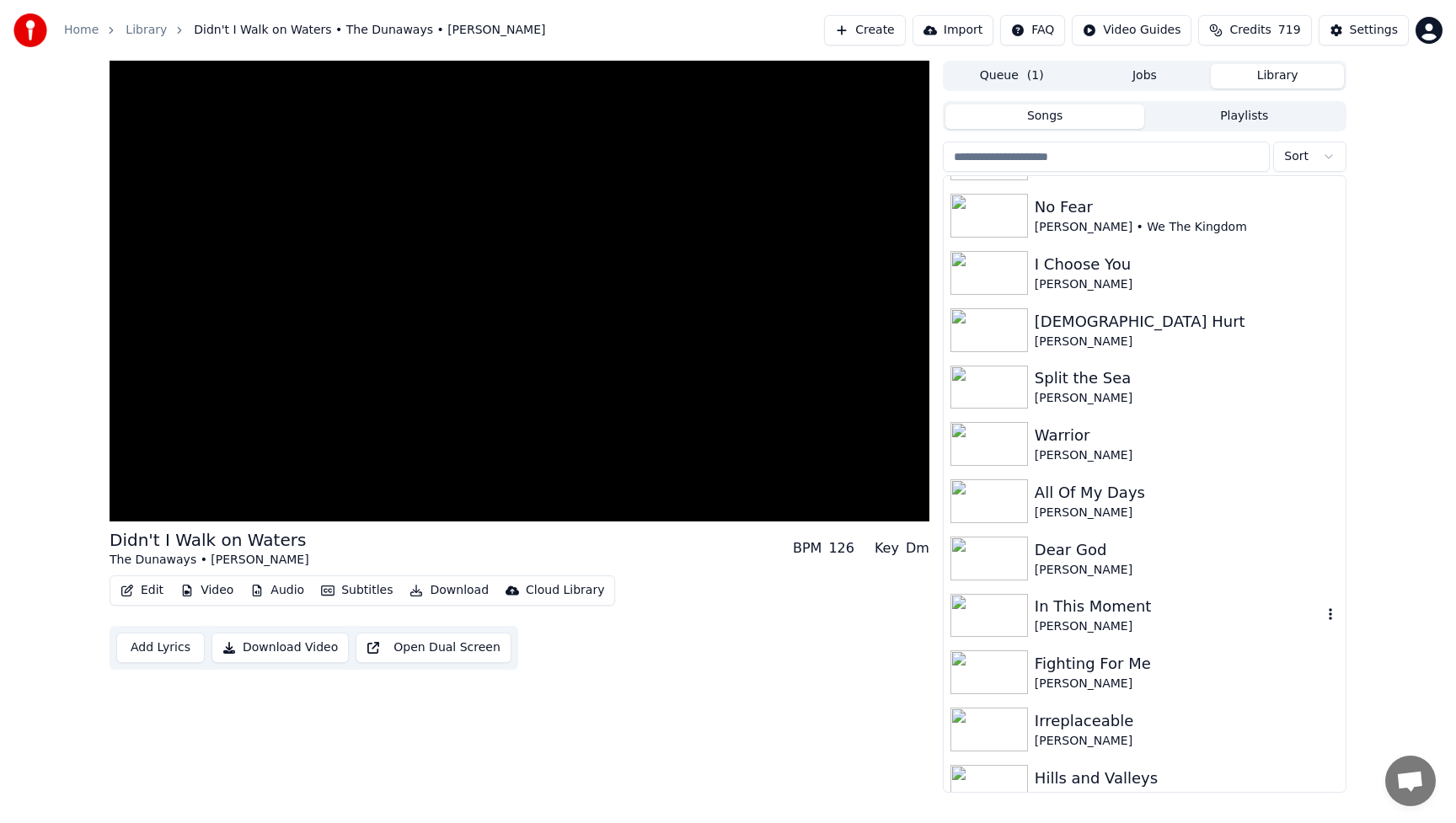
scroll to position [1718, 0]
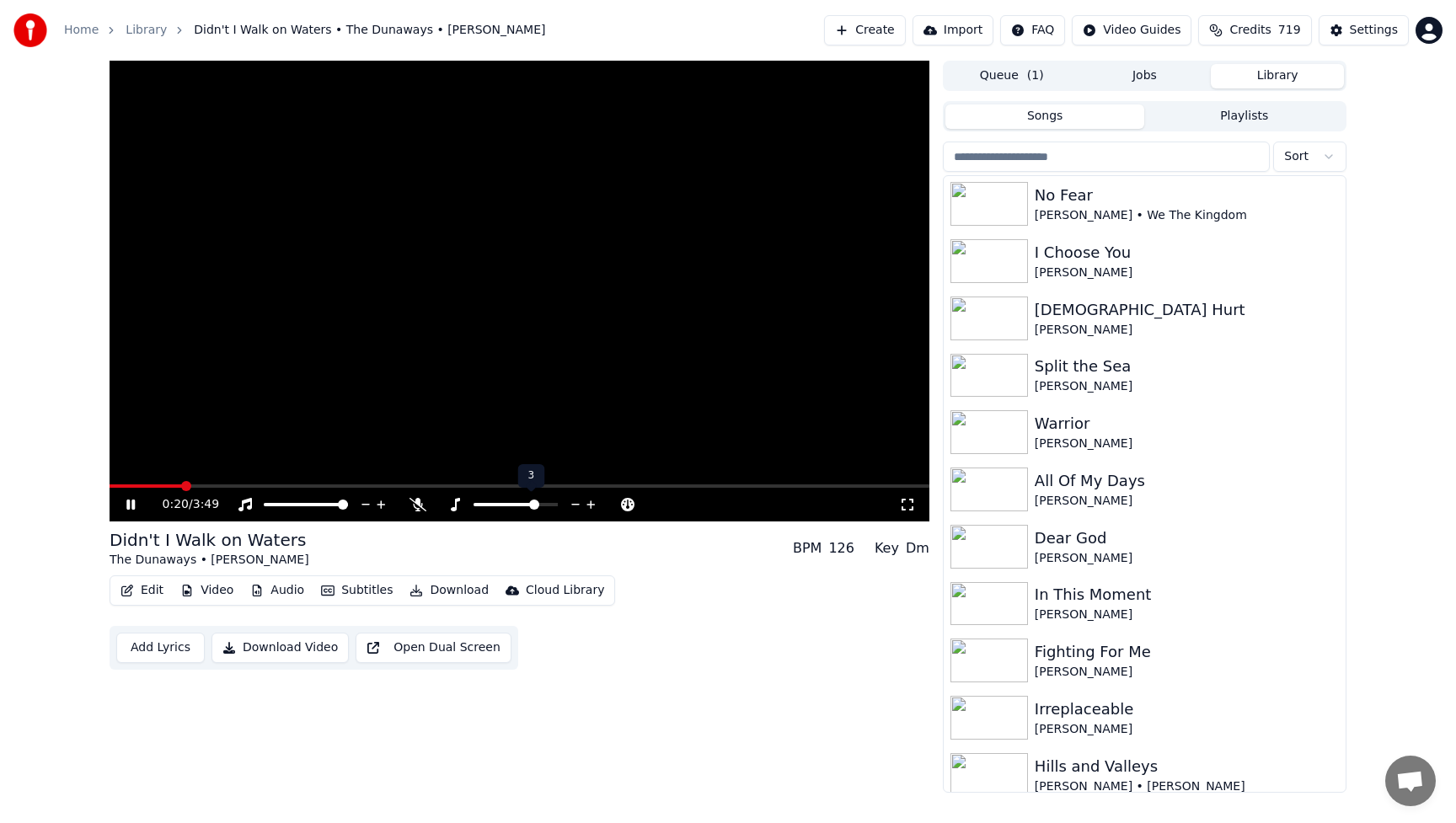
click at [574, 502] on icon at bounding box center [576, 504] width 16 height 17
click at [589, 502] on icon at bounding box center [591, 504] width 16 height 17
click at [573, 500] on icon at bounding box center [576, 504] width 16 height 17
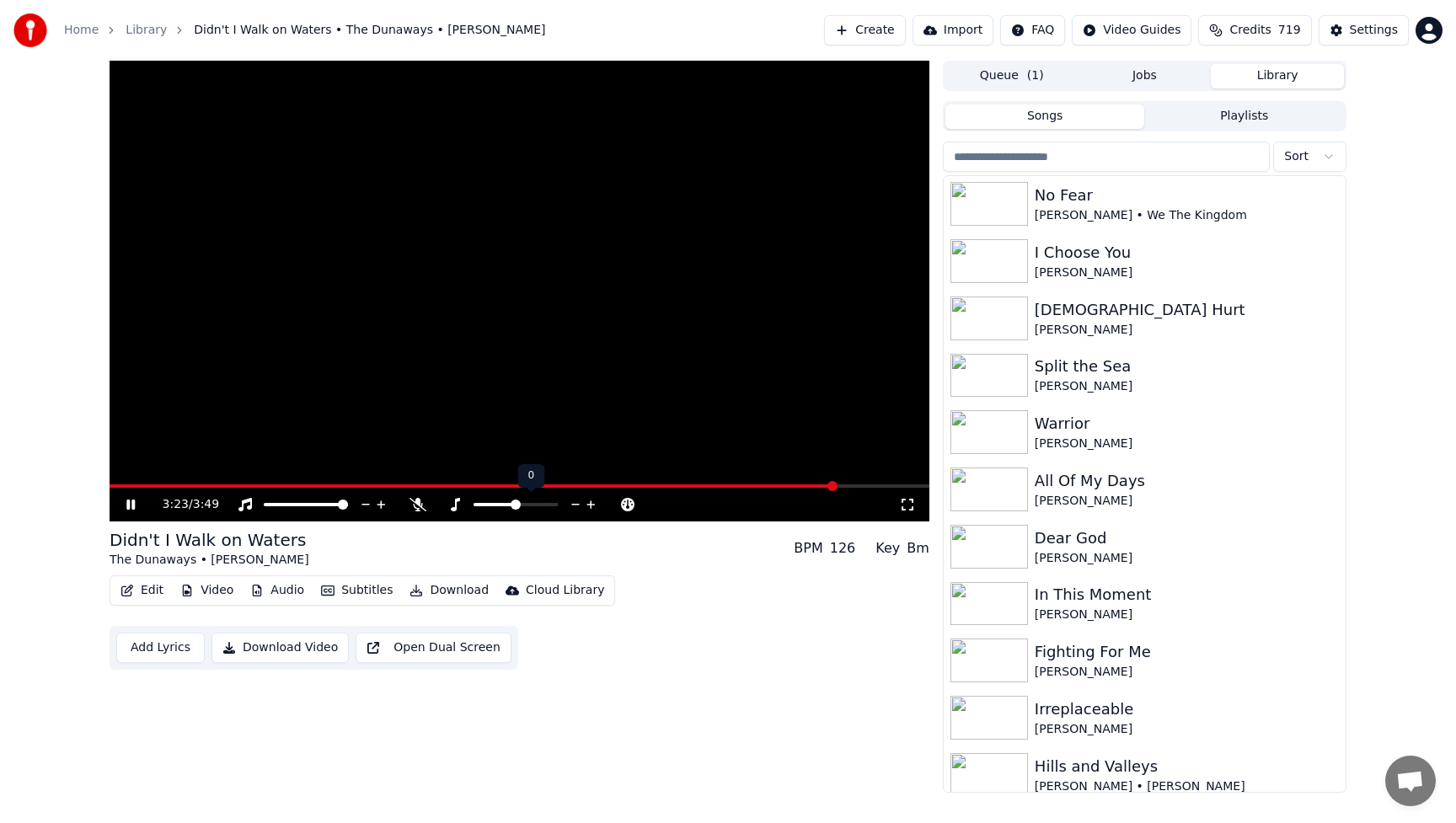
click at [590, 501] on icon at bounding box center [591, 504] width 16 height 17
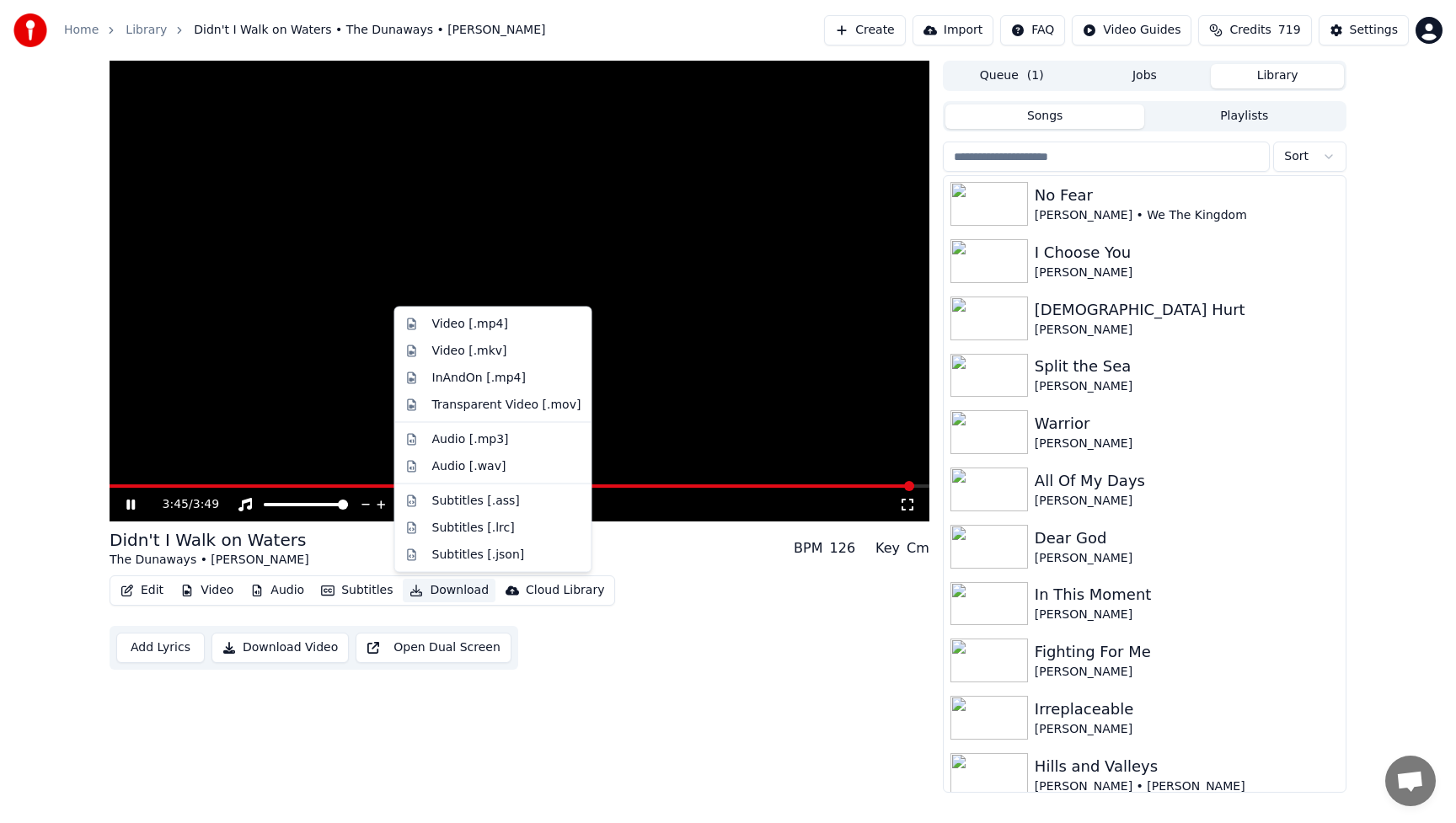
click at [458, 588] on button "Download" at bounding box center [448, 590] width 92 height 23
click at [460, 466] on div "Audio [.wav]" at bounding box center [469, 466] width 74 height 17
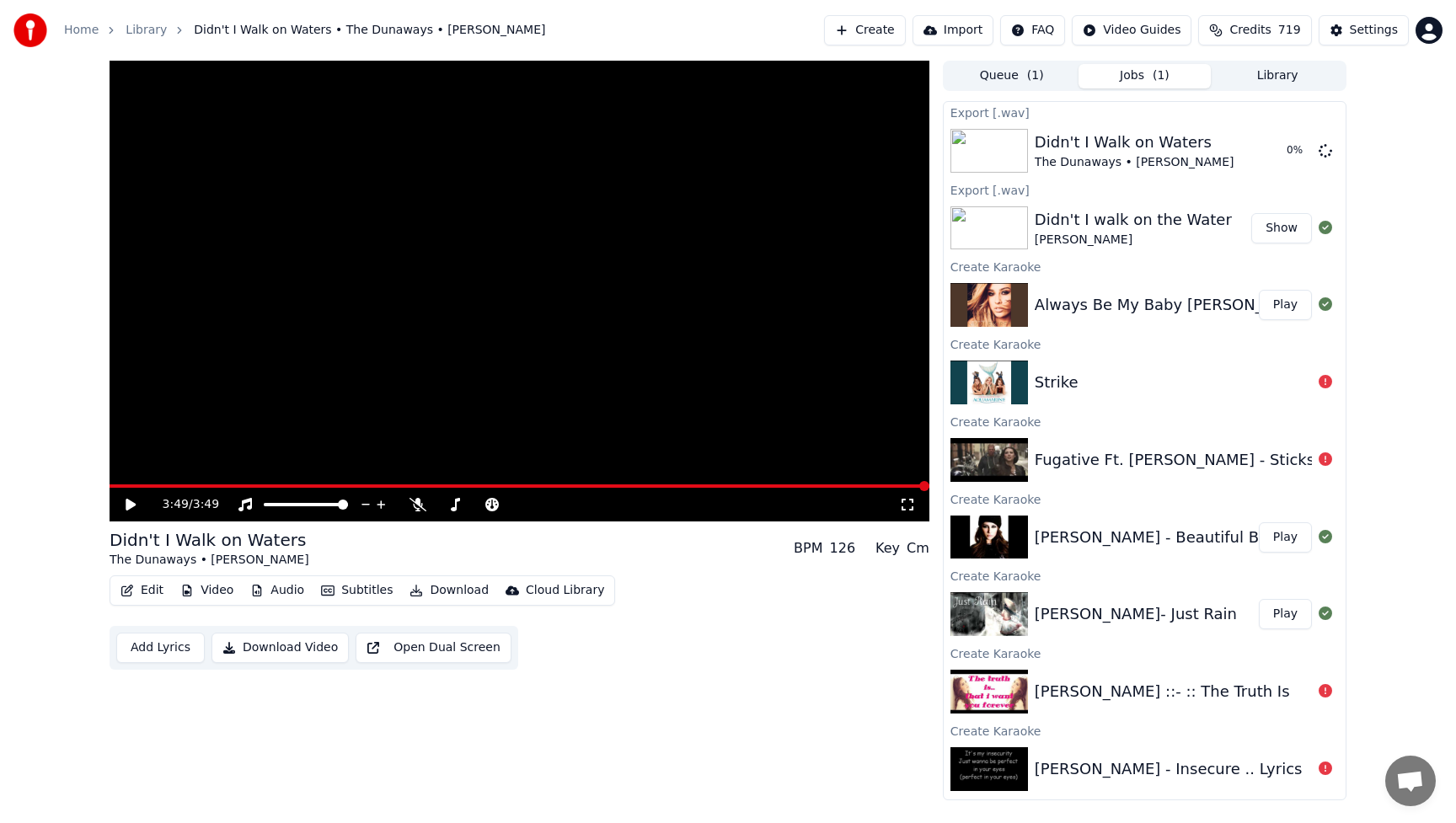
click at [1265, 73] on button "Library" at bounding box center [1277, 75] width 134 height 24
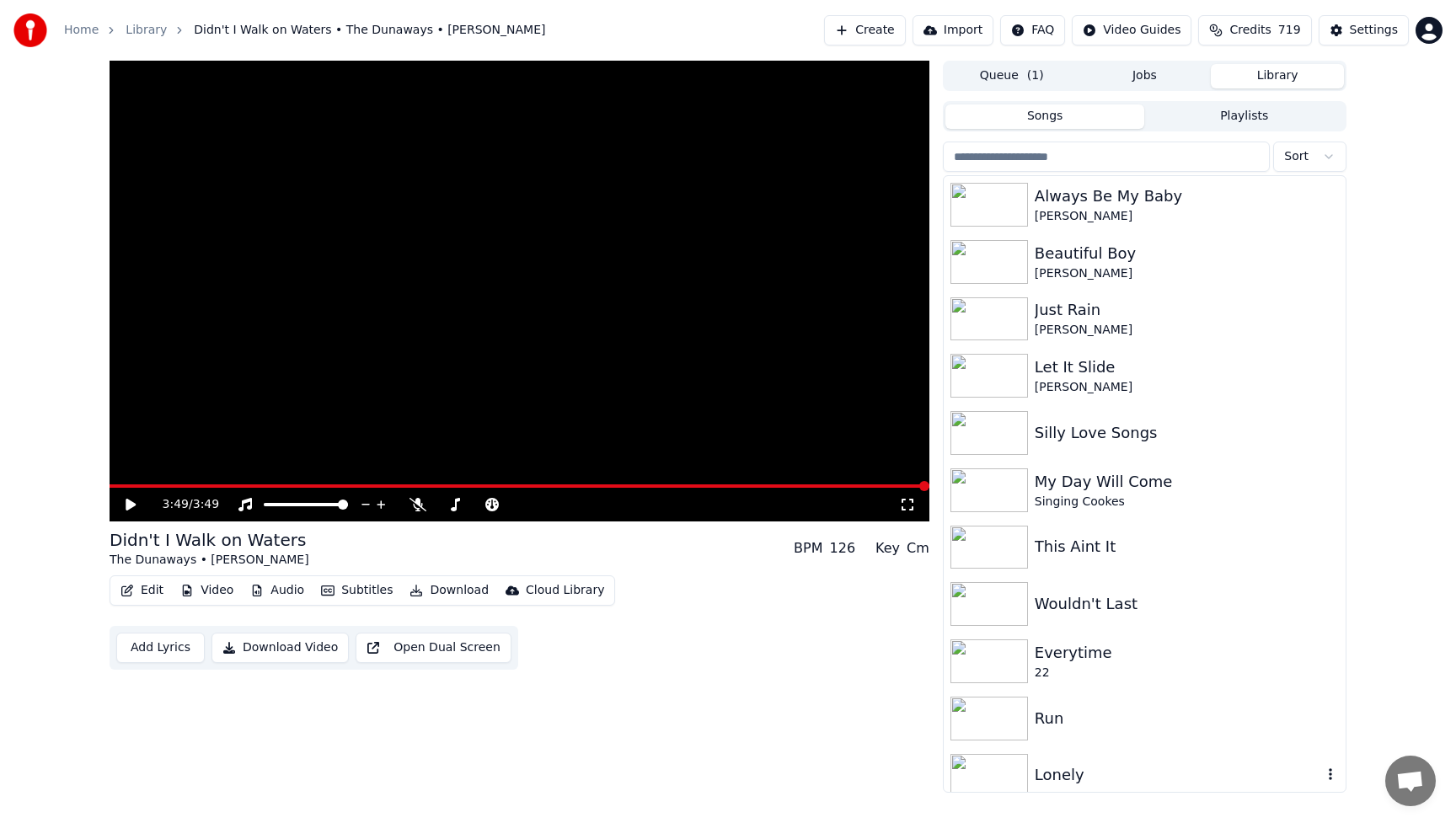
click at [1128, 781] on div "Lonely" at bounding box center [1178, 775] width 288 height 23
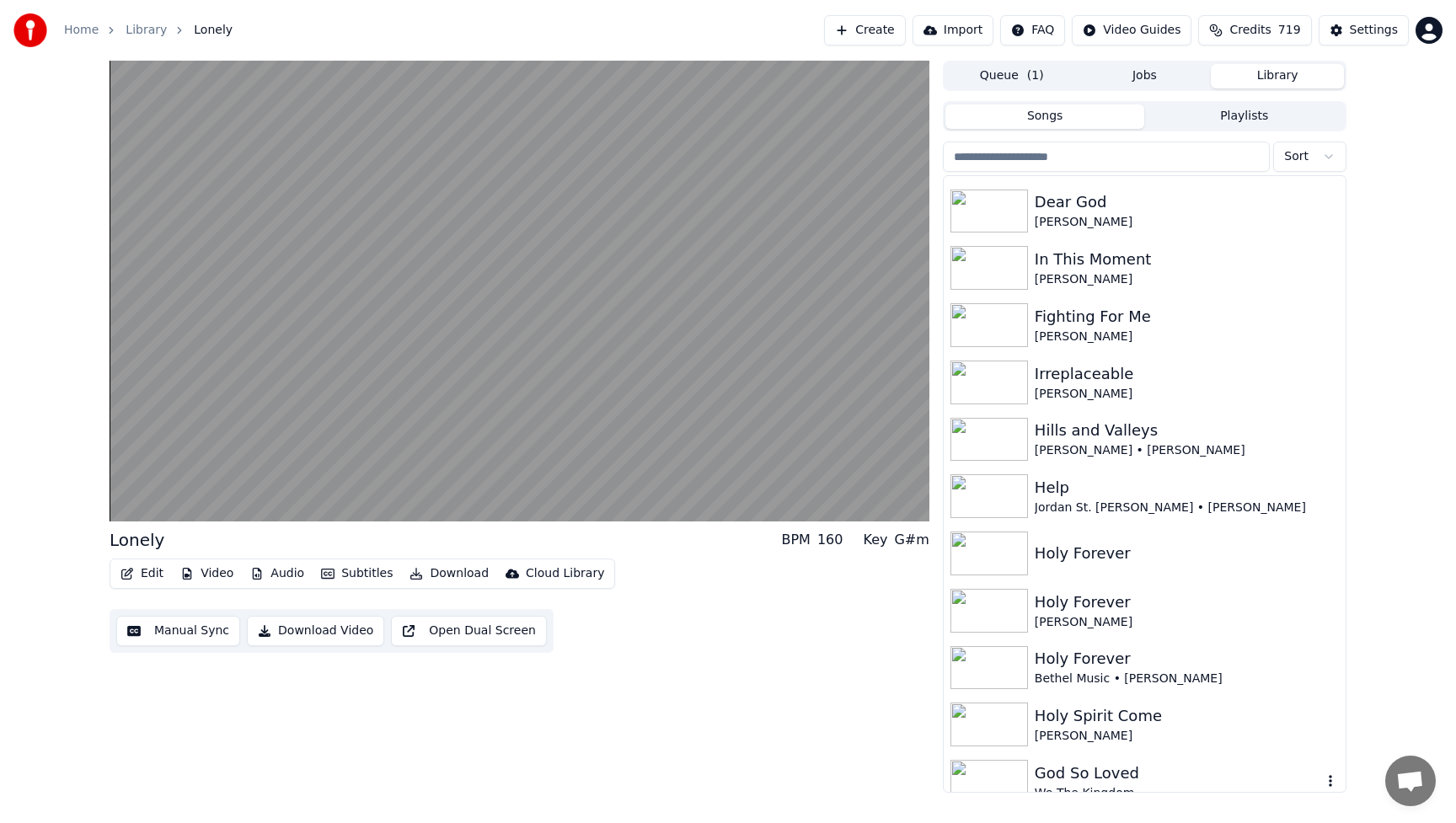
scroll to position [2088, 0]
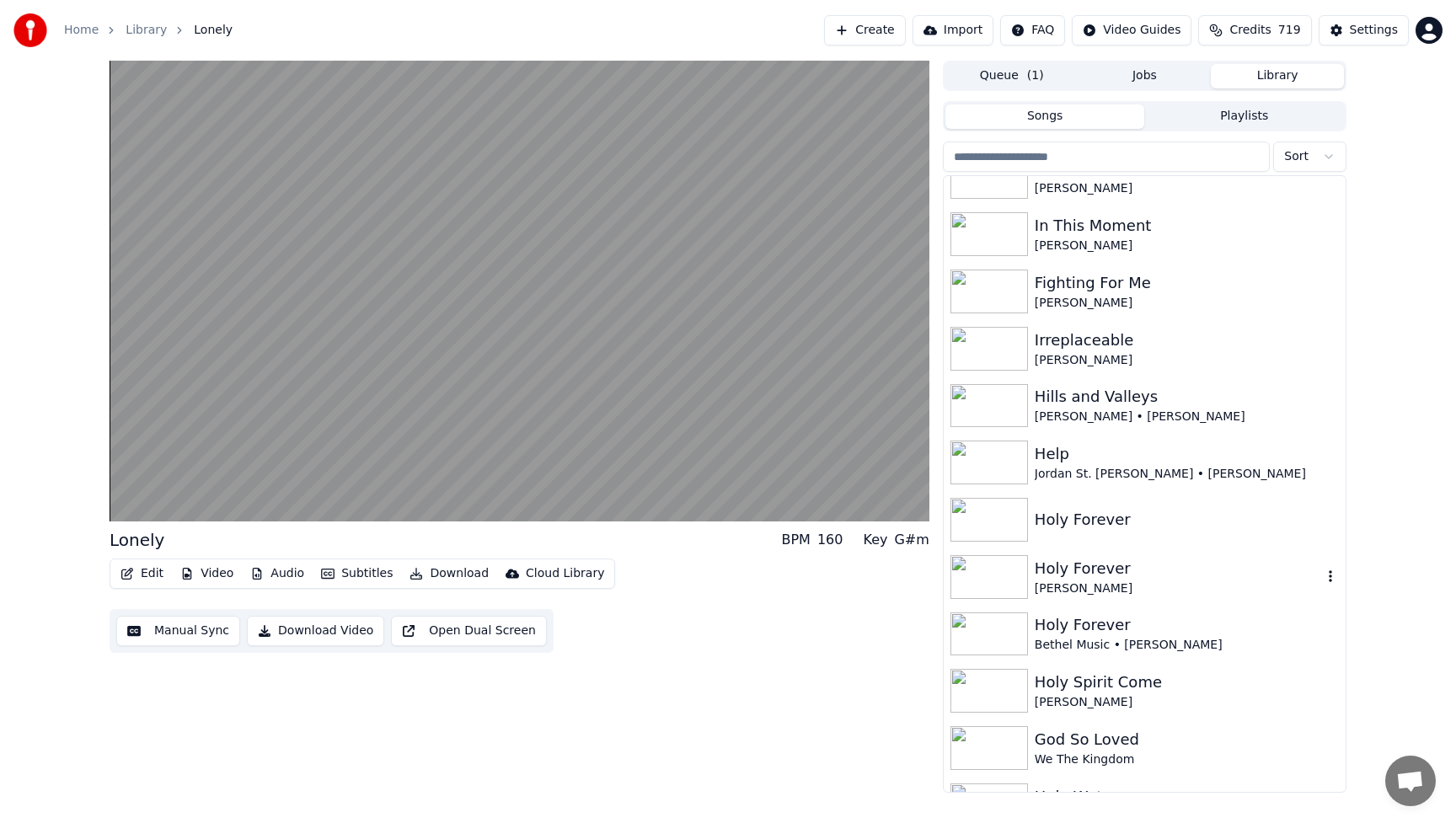
click at [1086, 589] on div "[PERSON_NAME]" at bounding box center [1178, 588] width 288 height 17
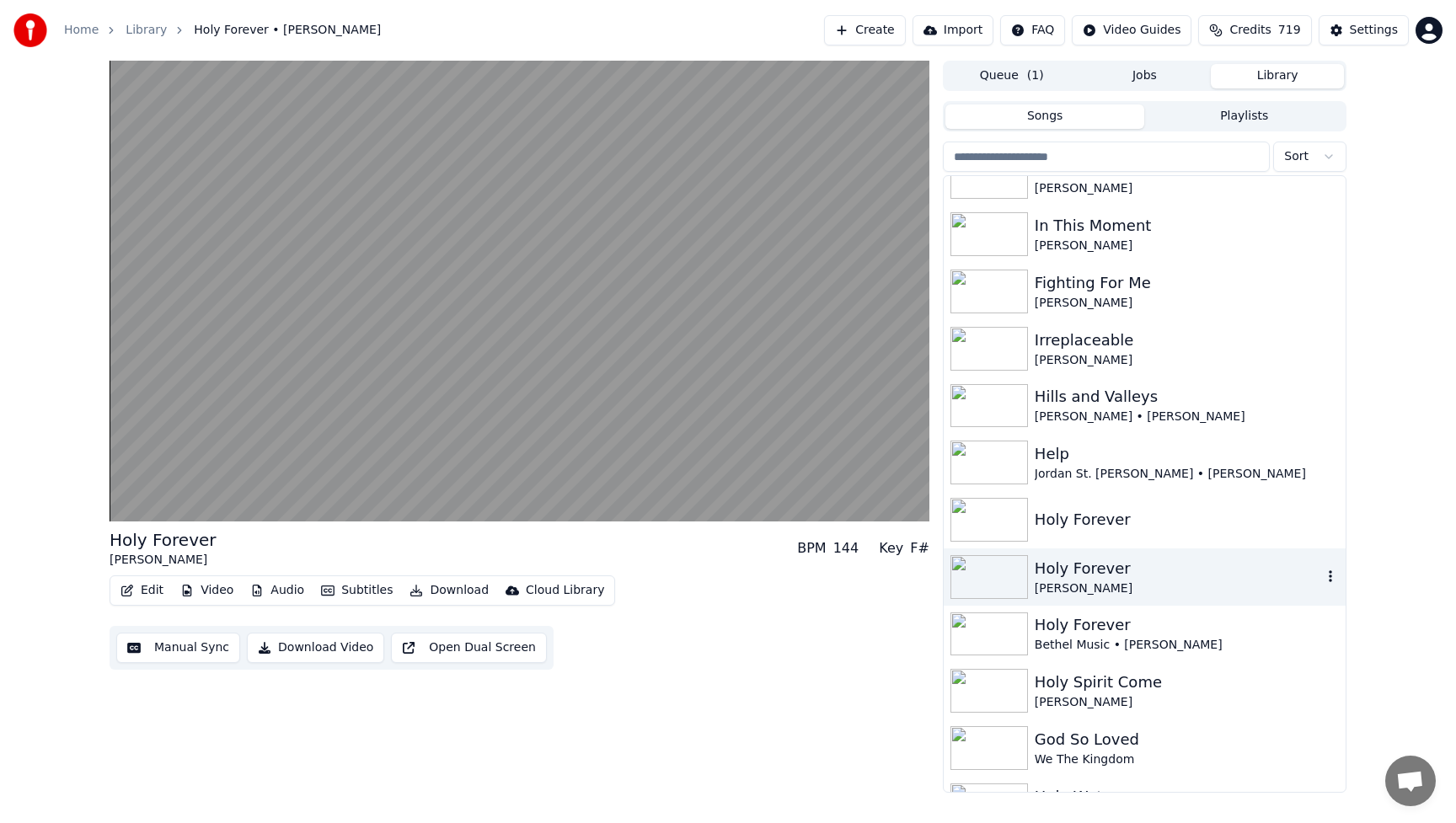
click at [1331, 579] on icon "button" at bounding box center [1330, 576] width 17 height 13
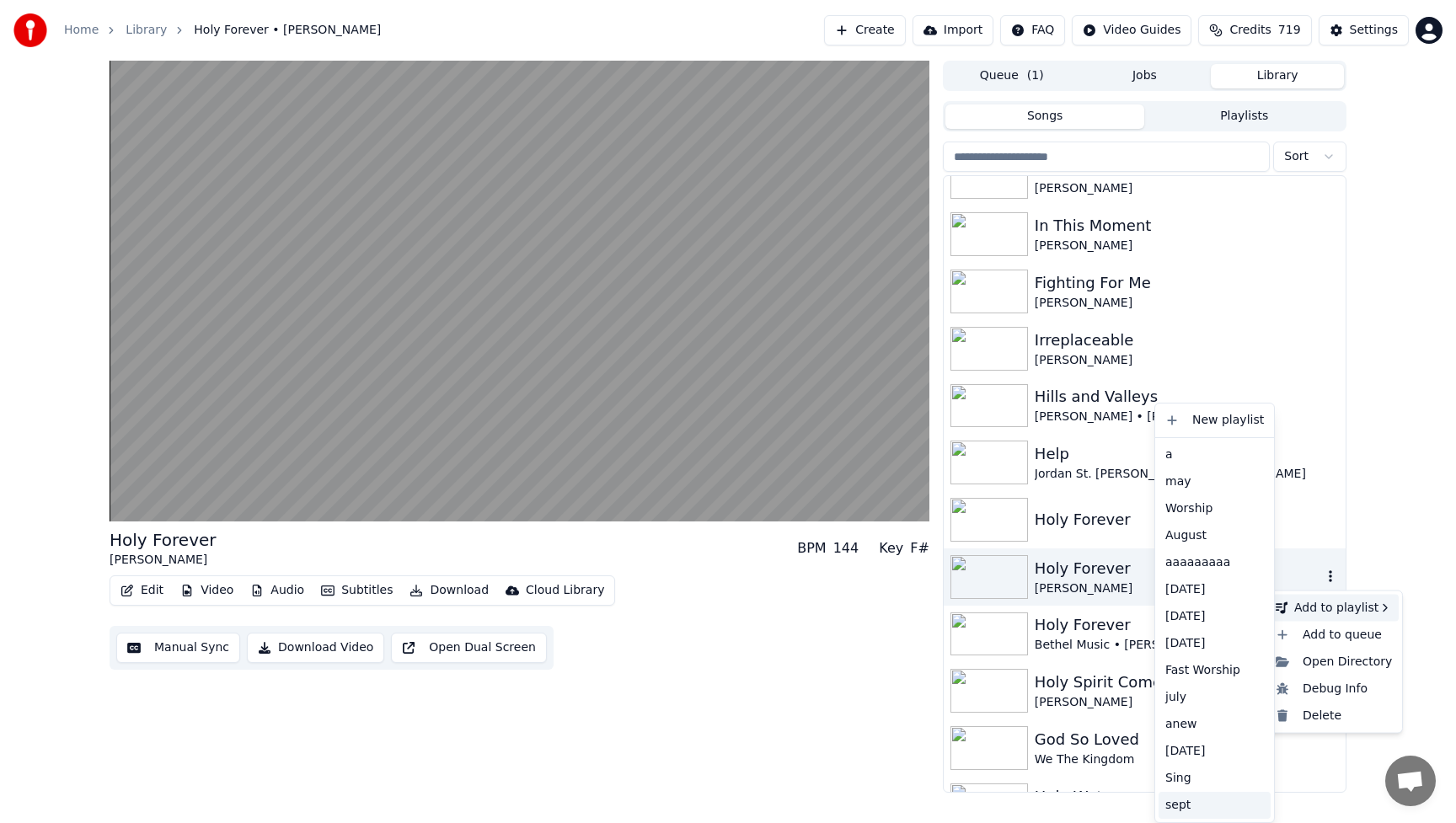
click at [1202, 802] on div "sept" at bounding box center [1214, 805] width 112 height 27
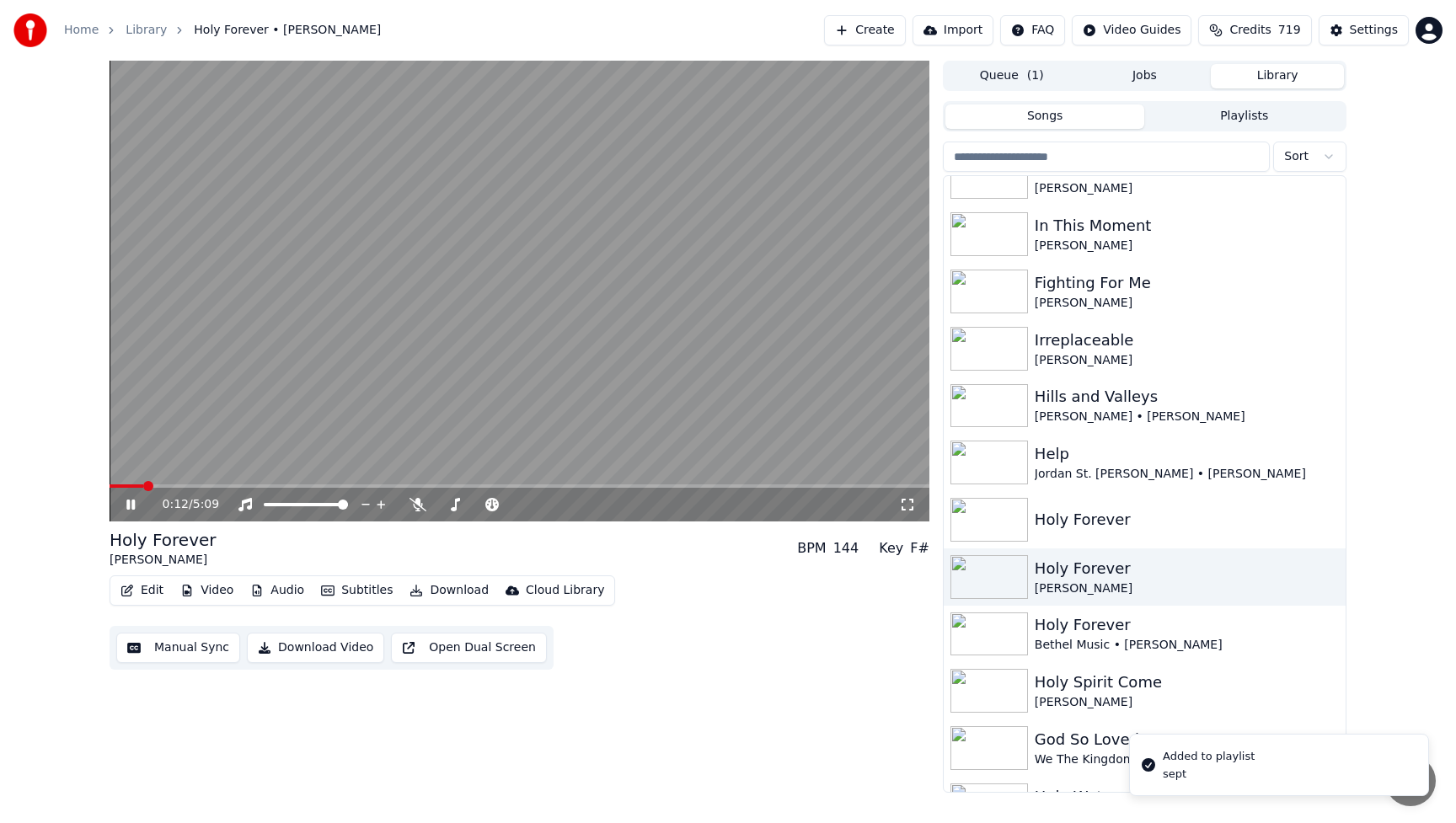
click at [819, 467] on video at bounding box center [519, 291] width 820 height 460
click at [696, 345] on video at bounding box center [519, 291] width 820 height 460
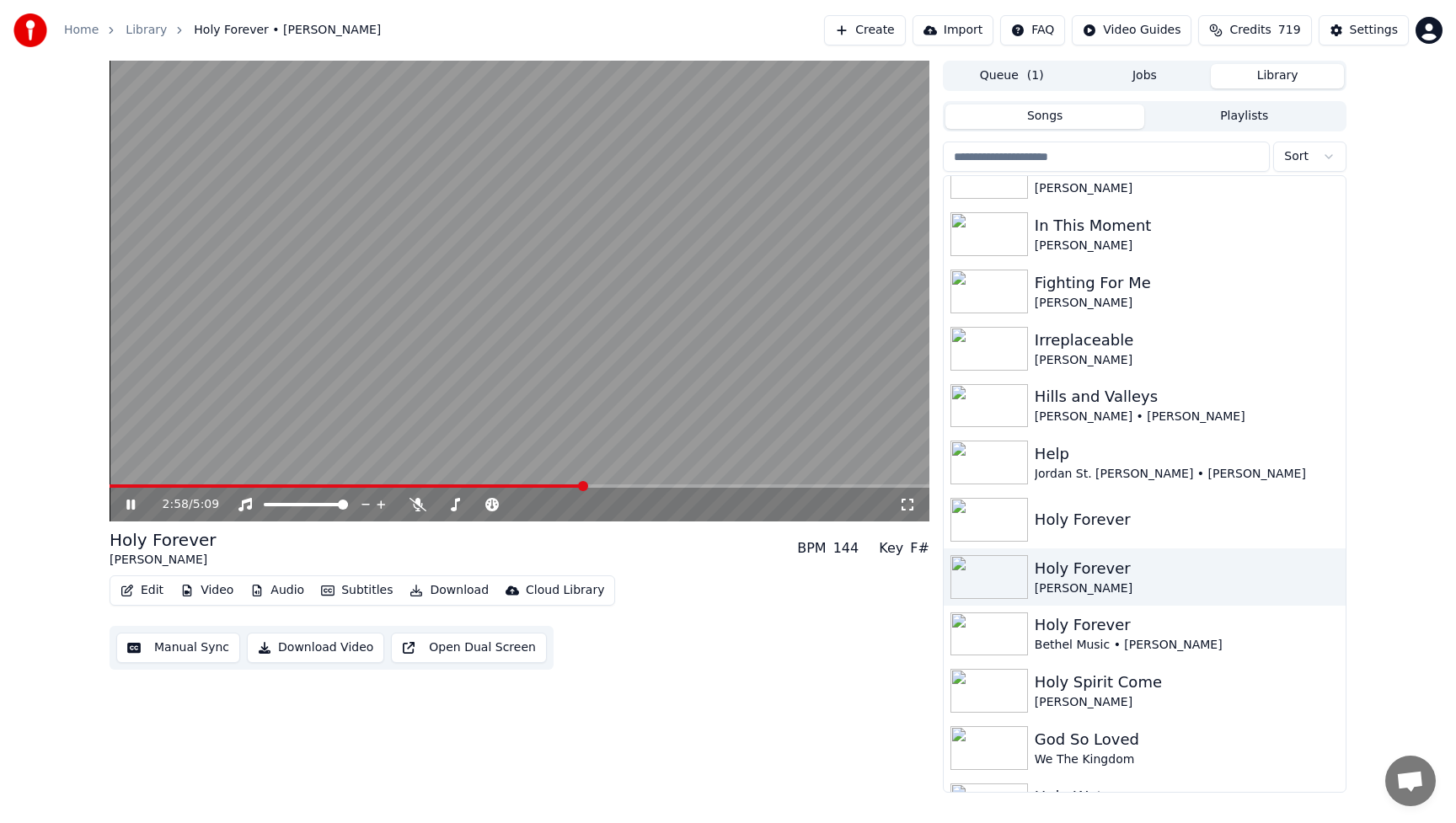
click at [454, 591] on button "Download" at bounding box center [448, 590] width 92 height 23
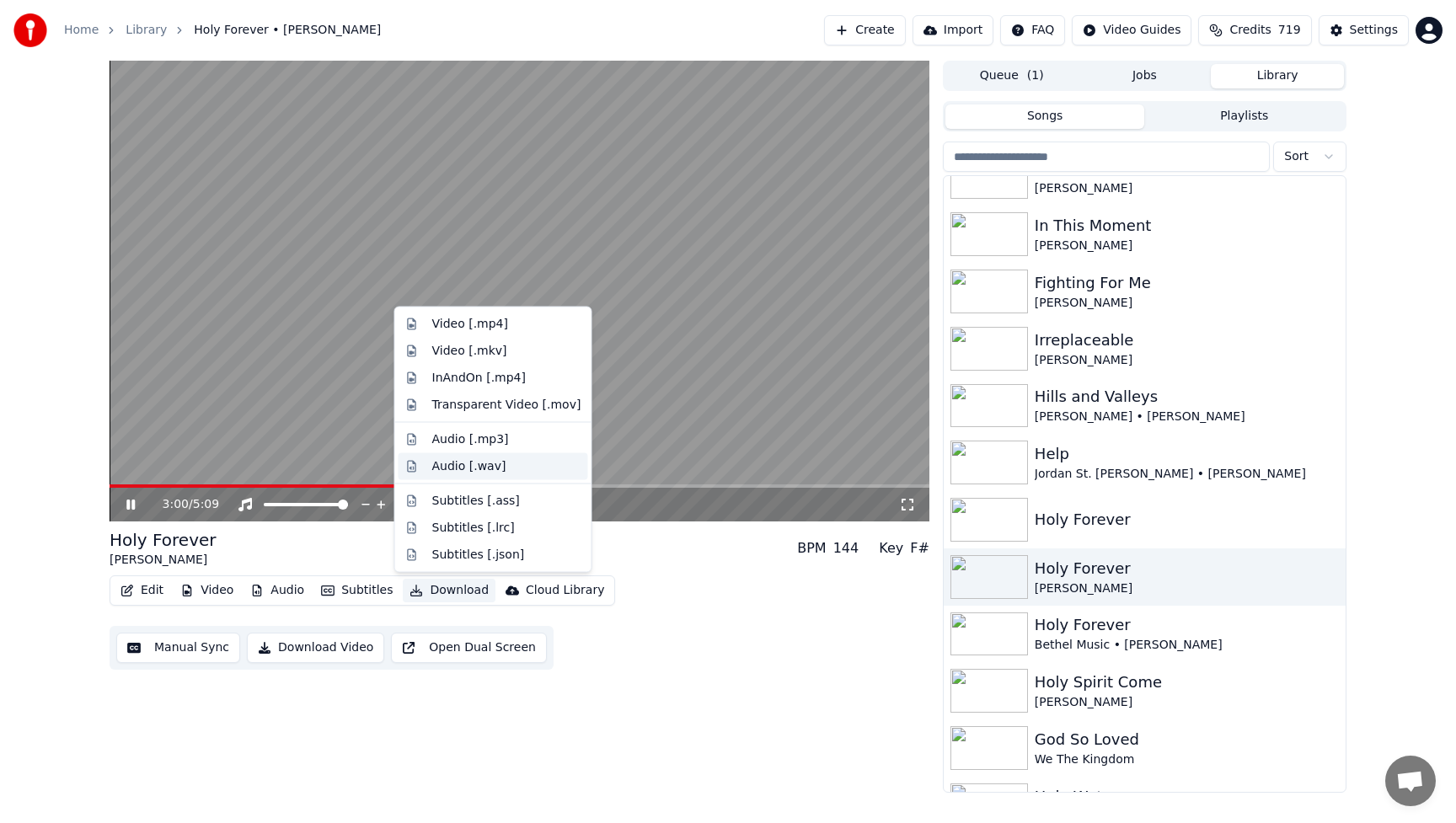
click at [469, 469] on div "Audio [.wav]" at bounding box center [469, 466] width 74 height 17
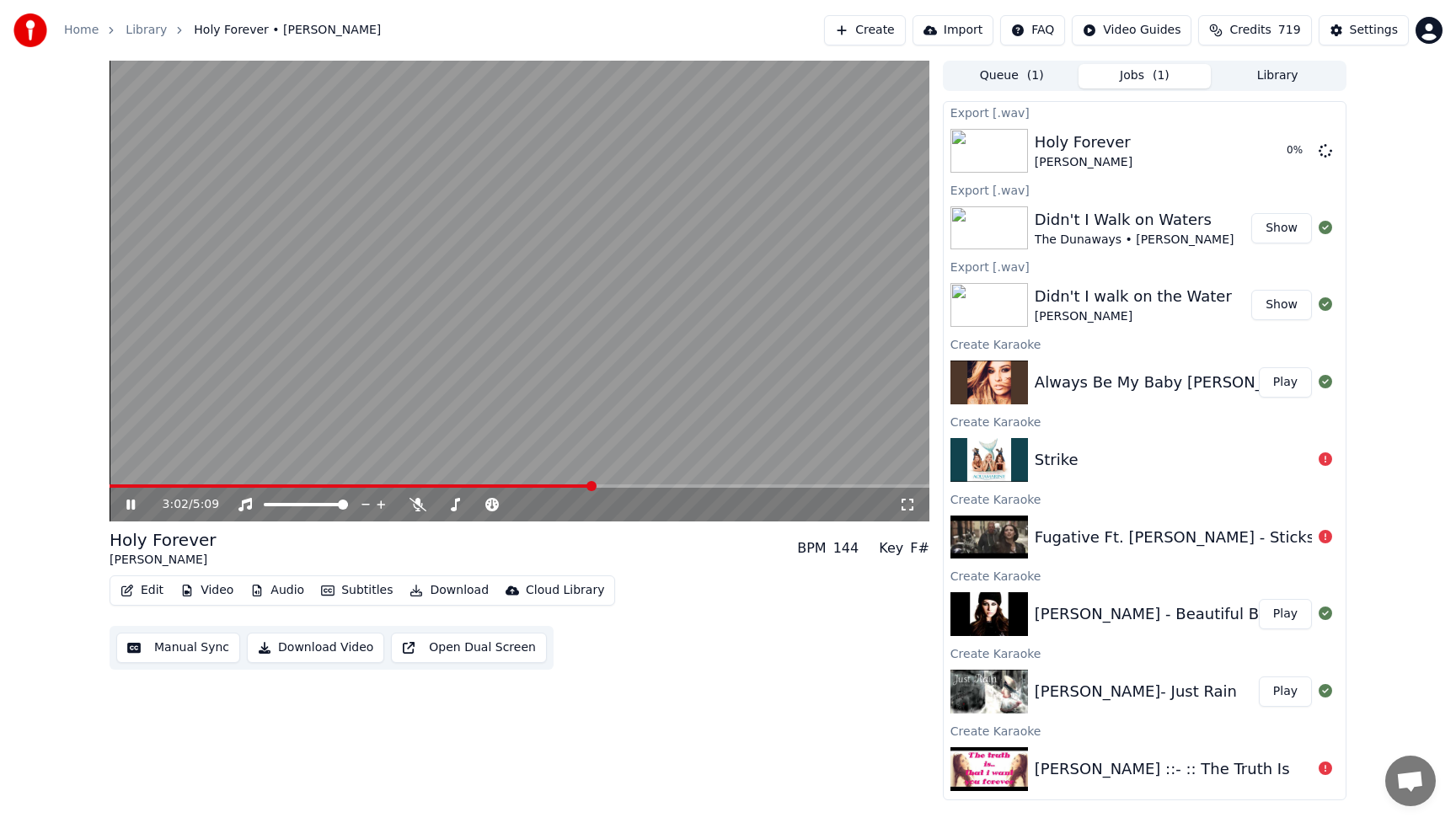
click at [1277, 80] on button "Library" at bounding box center [1277, 75] width 134 height 24
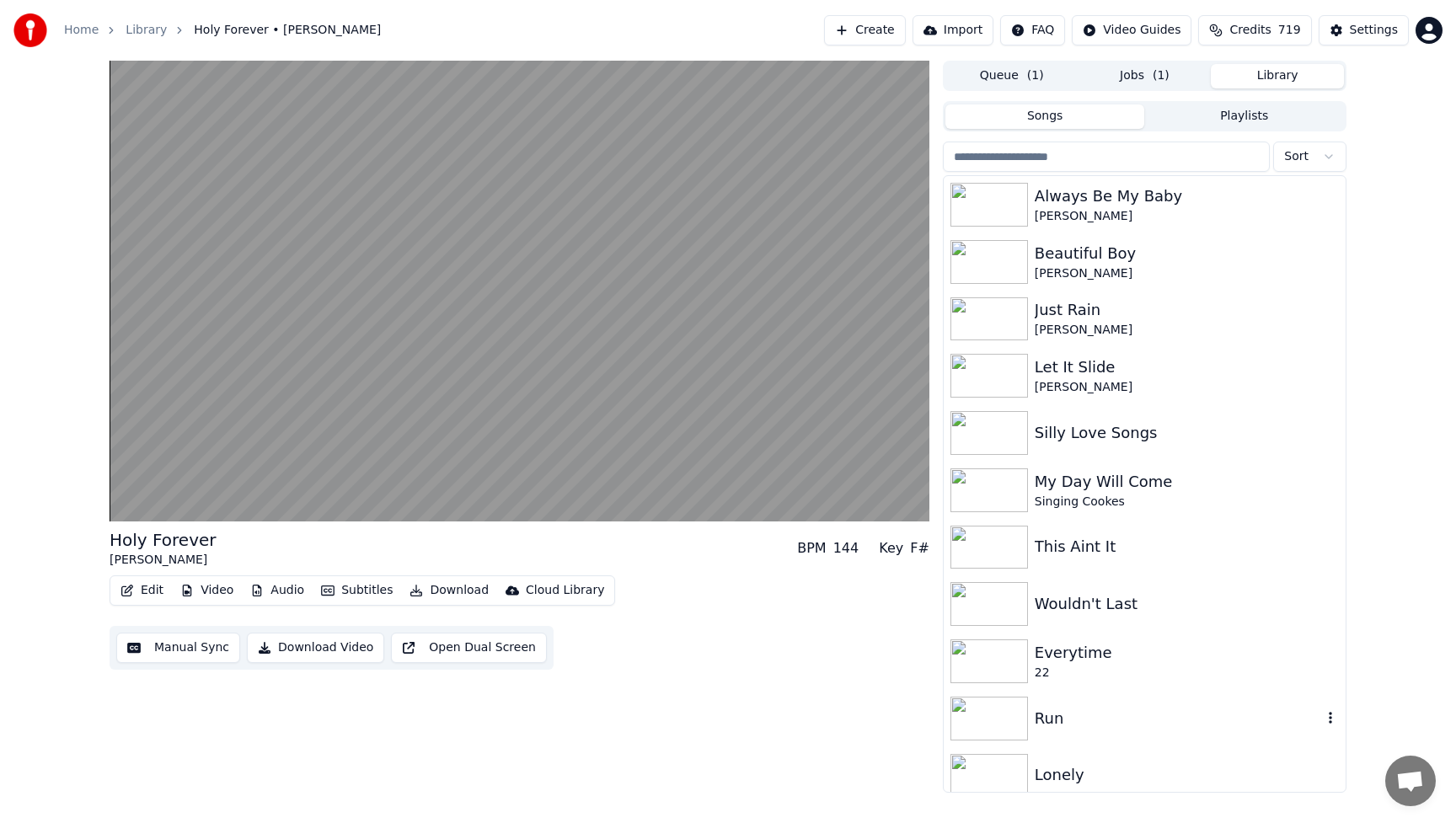
click at [1074, 724] on div "Run" at bounding box center [1178, 718] width 288 height 23
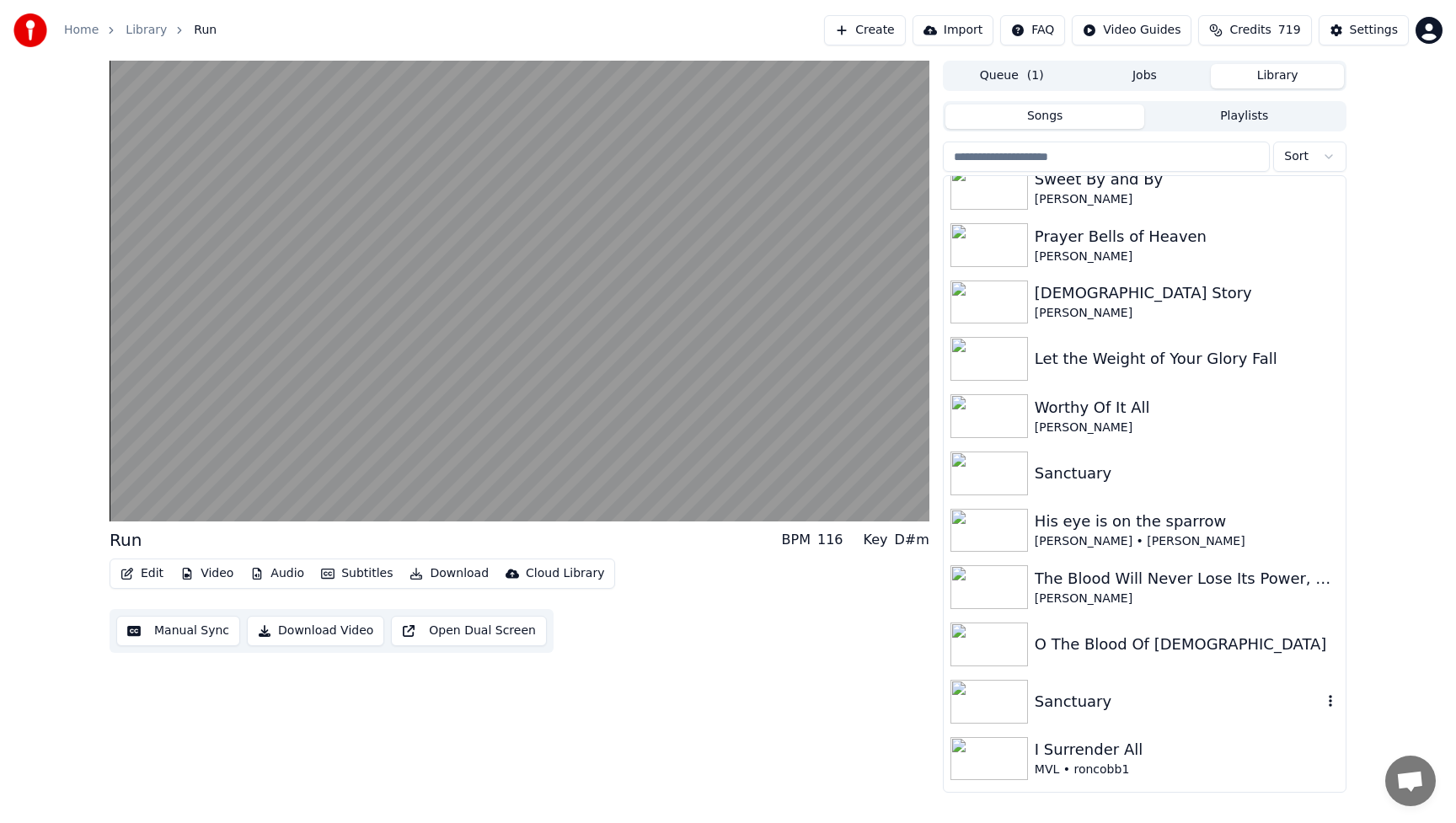
scroll to position [3200, 0]
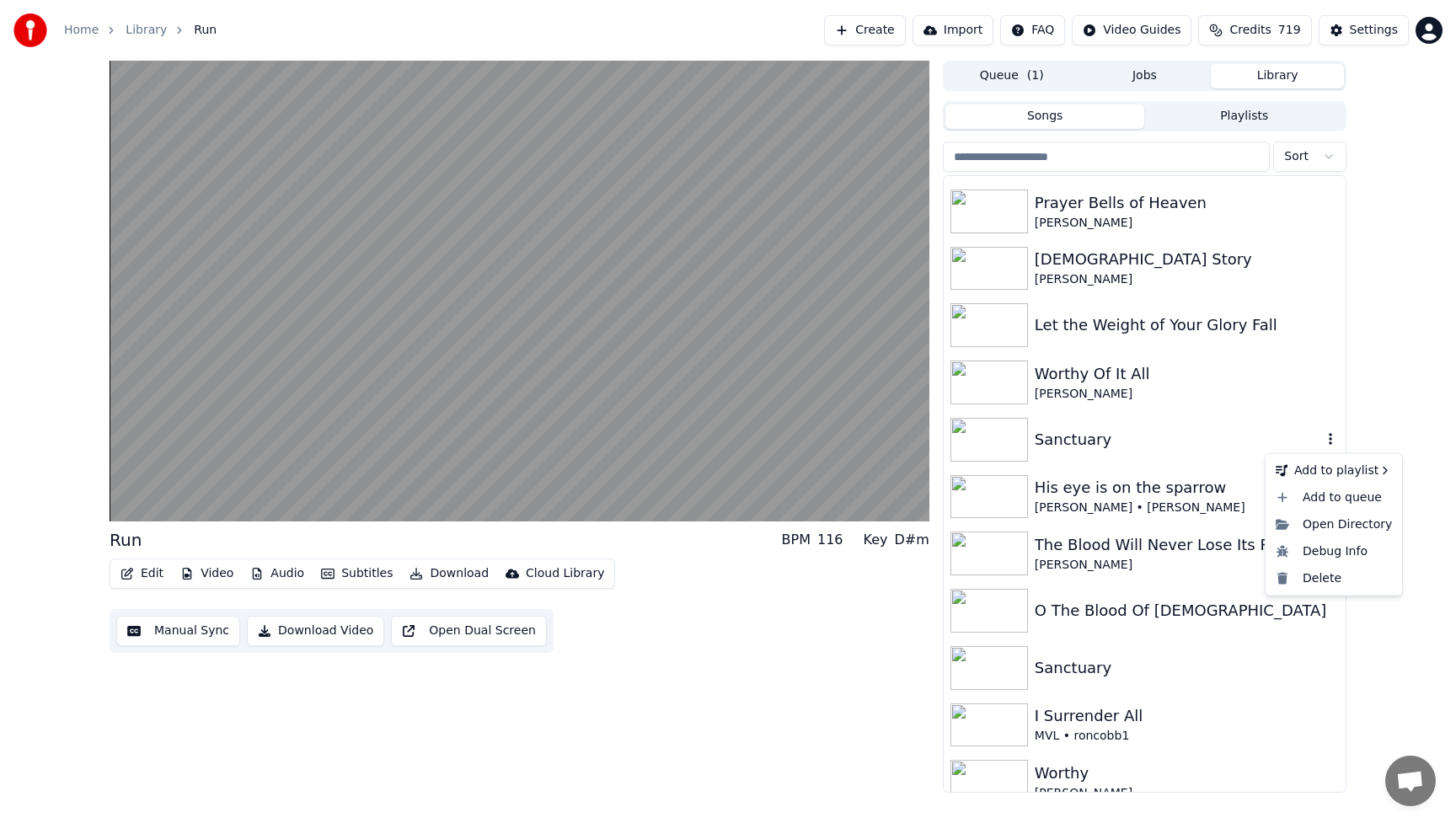
click at [1331, 438] on icon "button" at bounding box center [1330, 438] width 17 height 13
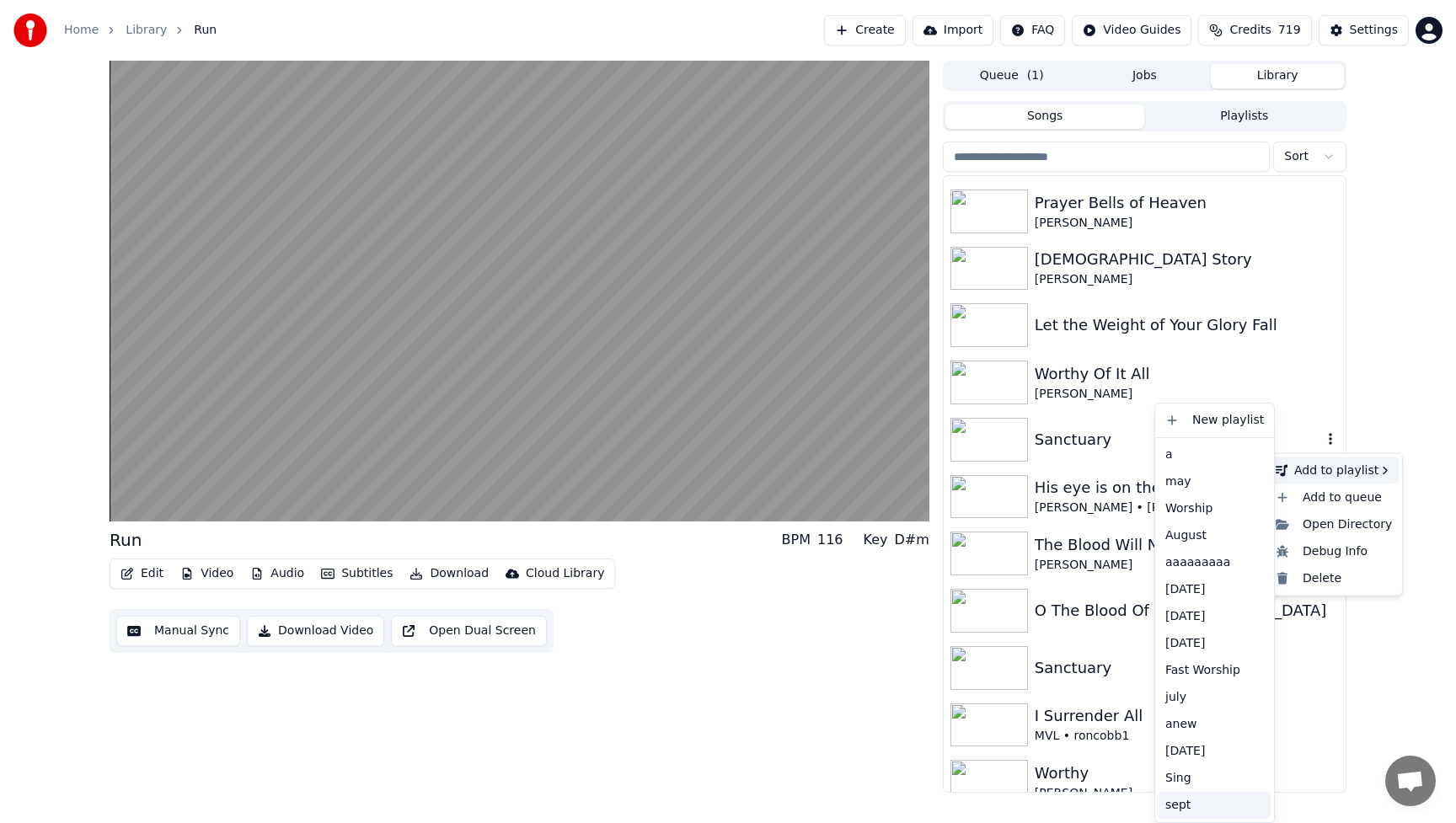
click at [1185, 805] on div "sept" at bounding box center [1214, 805] width 112 height 27
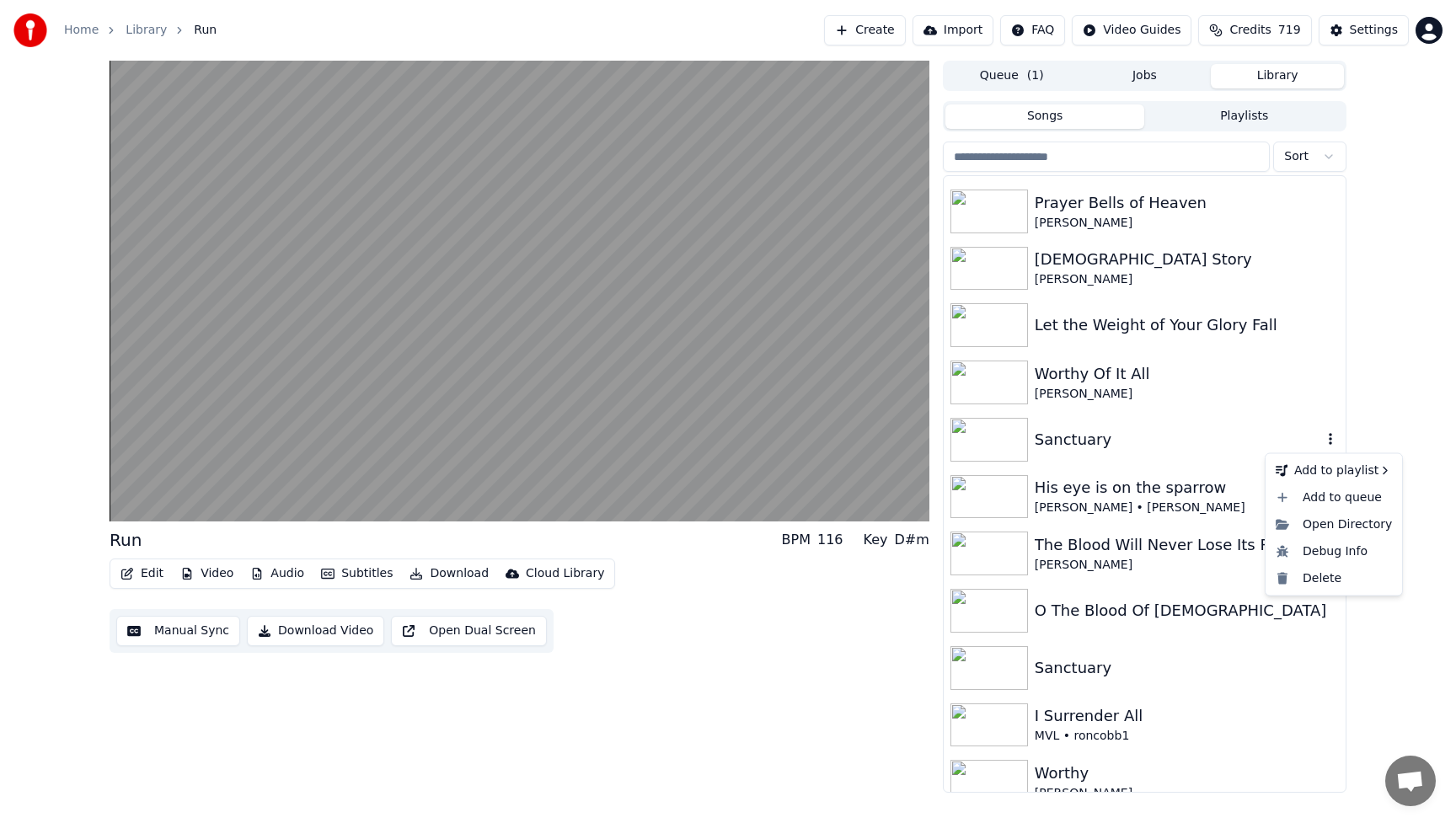
click at [1147, 442] on div "Sanctuary" at bounding box center [1178, 440] width 288 height 23
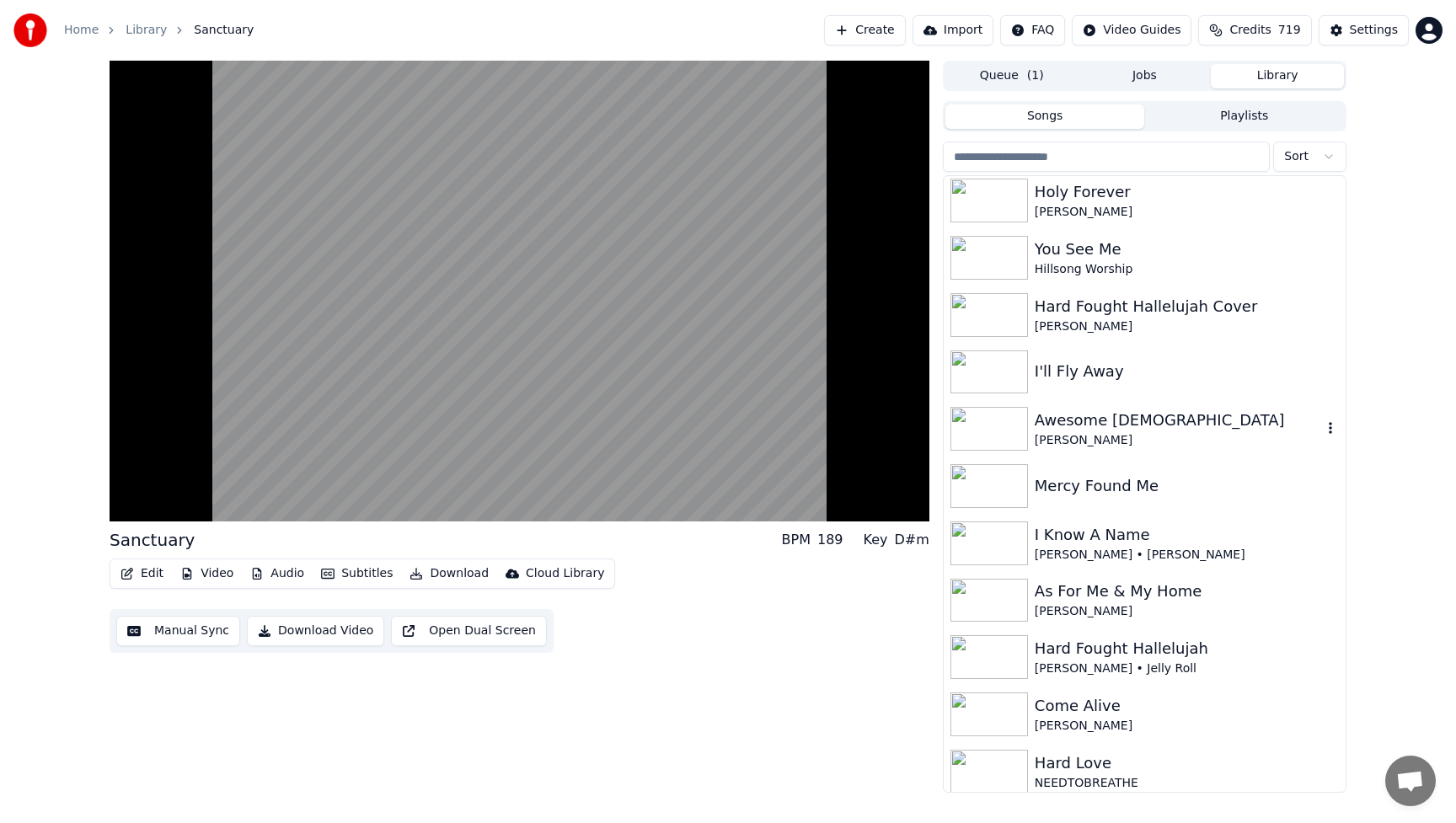
scroll to position [3873, 0]
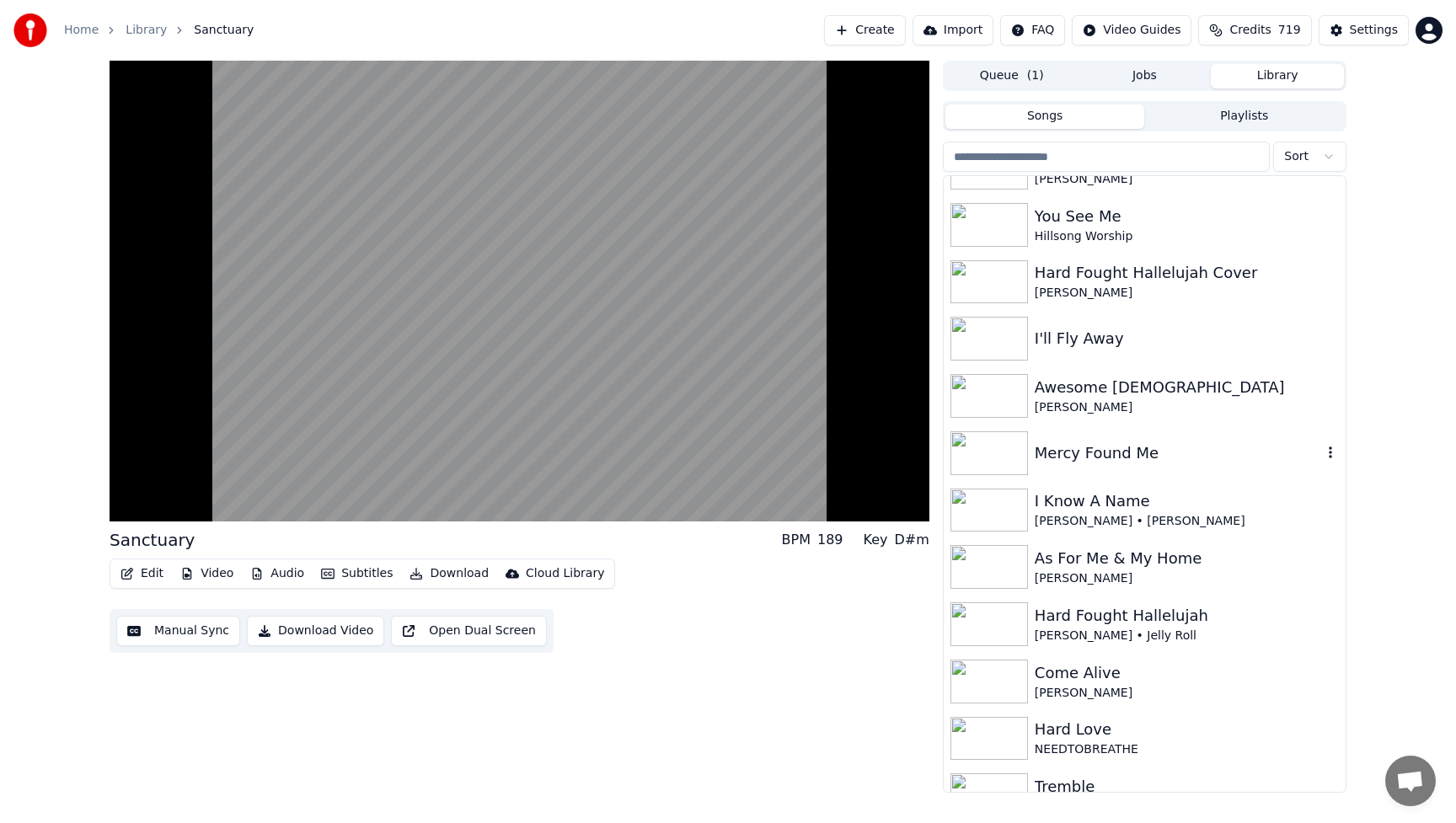
click at [1147, 442] on div "Mercy Found Me" at bounding box center [1178, 453] width 288 height 23
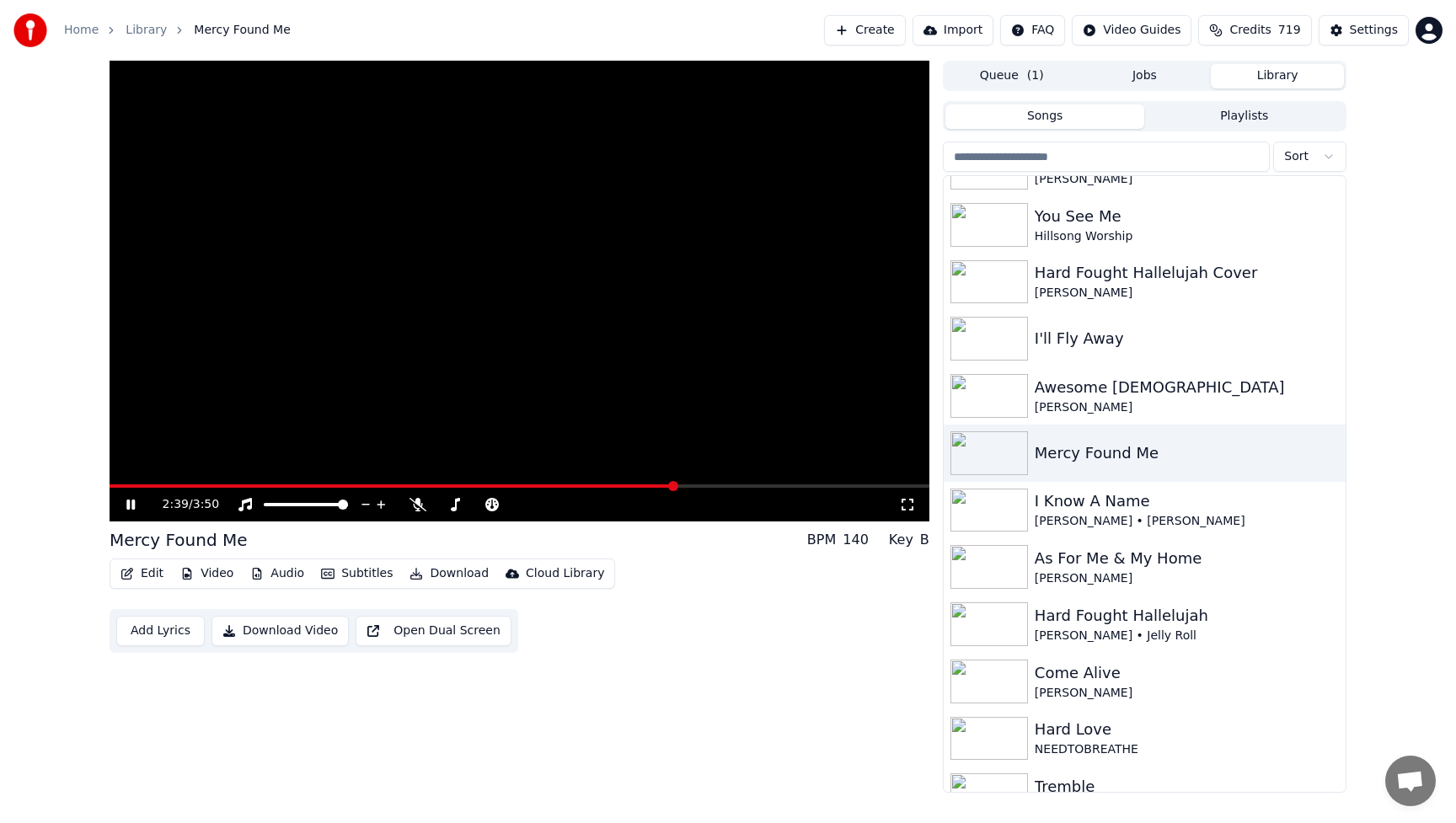
click at [612, 270] on video at bounding box center [519, 291] width 820 height 460
